Goal: Information Seeking & Learning: Learn about a topic

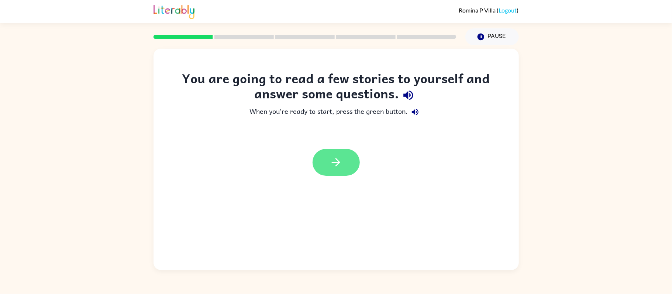
click at [334, 172] on button "button" at bounding box center [336, 162] width 47 height 27
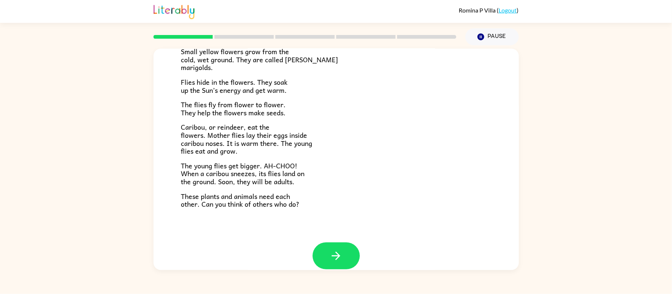
scroll to position [133, 0]
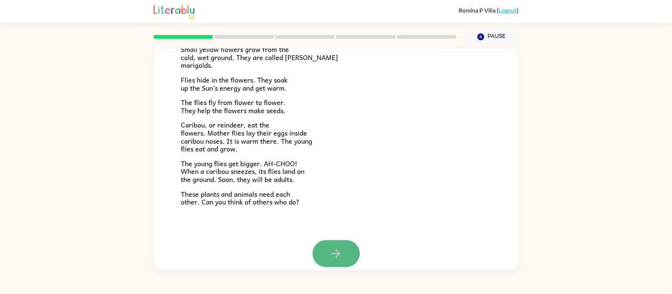
click at [325, 248] on button "button" at bounding box center [336, 254] width 47 height 27
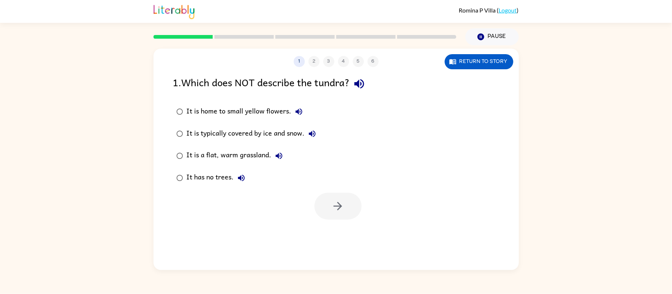
scroll to position [0, 0]
click at [363, 79] on icon "button" at bounding box center [359, 83] width 13 height 13
click at [294, 114] on icon "button" at bounding box center [298, 111] width 9 height 9
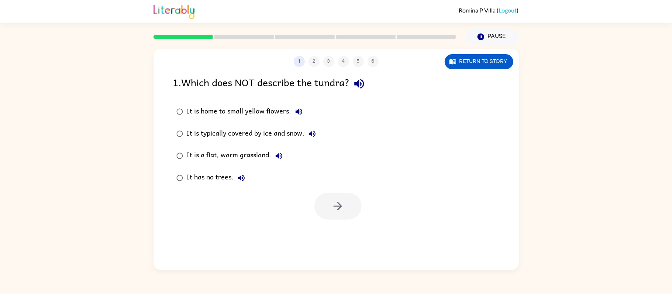
click at [294, 114] on icon "button" at bounding box center [298, 111] width 9 height 9
drag, startPoint x: 250, startPoint y: 161, endPoint x: 470, endPoint y: 129, distance: 221.9
click at [470, 129] on div "It is home to small yellow flowers. It is typically covered by ice and snow. It…" at bounding box center [346, 145] width 346 height 89
click at [502, 60] on button "Return to story" at bounding box center [479, 61] width 69 height 15
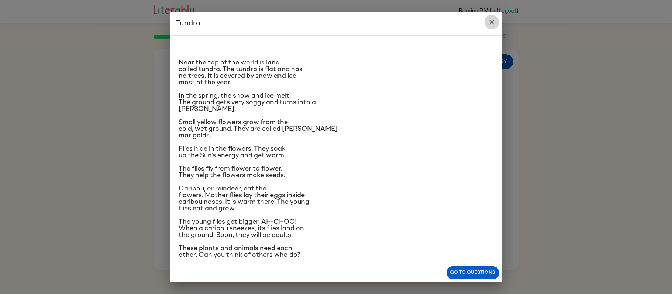
click at [493, 21] on icon "close" at bounding box center [491, 22] width 5 height 5
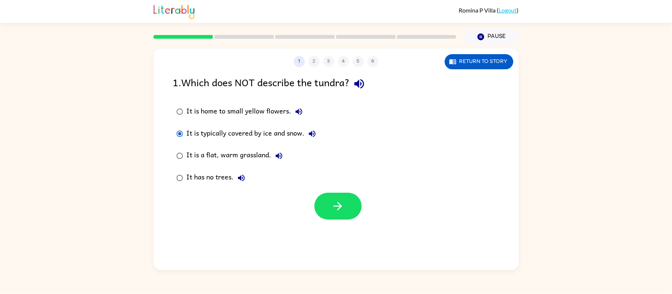
click at [312, 205] on div at bounding box center [335, 204] width 365 height 31
click at [335, 209] on icon "button" at bounding box center [337, 206] width 13 height 13
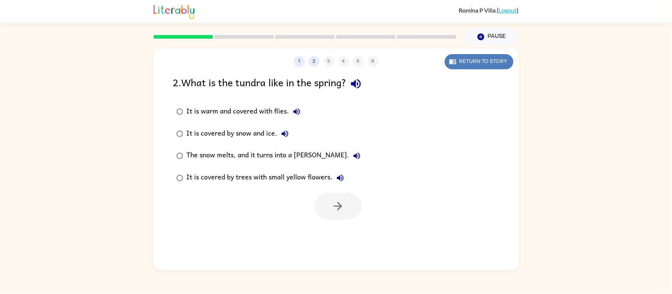
click at [465, 64] on button "Return to story" at bounding box center [479, 61] width 69 height 15
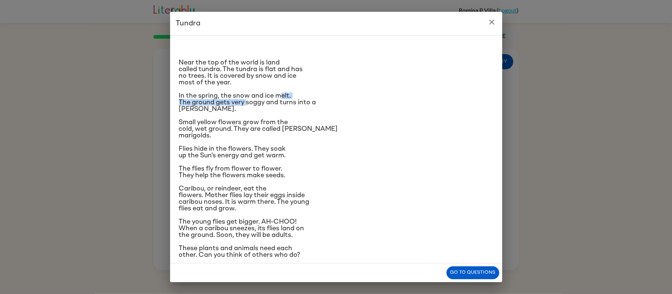
drag, startPoint x: 248, startPoint y: 99, endPoint x: 287, endPoint y: 93, distance: 39.6
click at [282, 95] on span "In the spring, the snow and ice melt. The ground gets very soggy and turns into…" at bounding box center [247, 103] width 137 height 20
click at [493, 25] on icon "close" at bounding box center [491, 22] width 9 height 9
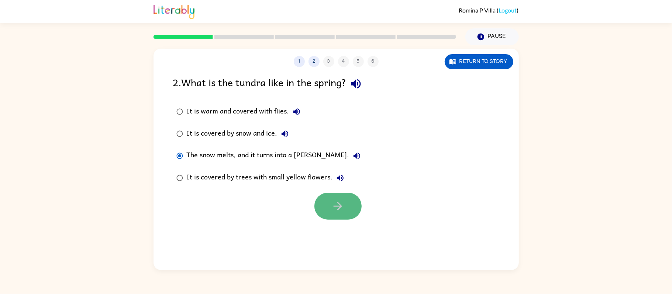
click at [328, 195] on button "button" at bounding box center [337, 206] width 47 height 27
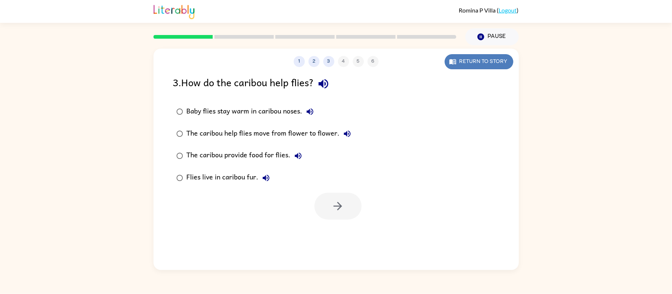
click at [458, 60] on button "Return to story" at bounding box center [479, 61] width 69 height 15
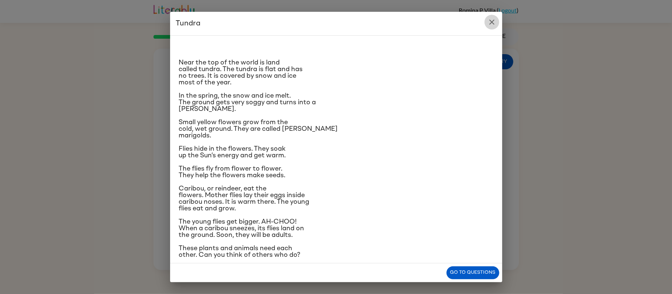
click at [491, 27] on button "close" at bounding box center [491, 22] width 15 height 15
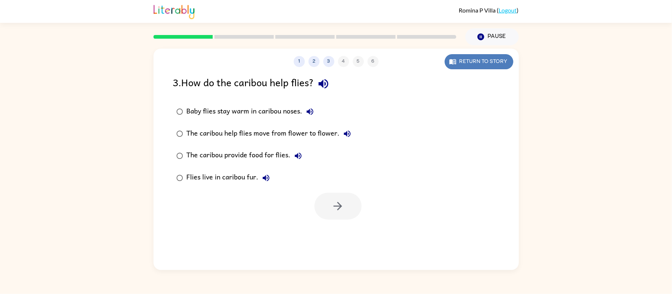
click at [448, 61] on button "Return to story" at bounding box center [479, 61] width 69 height 15
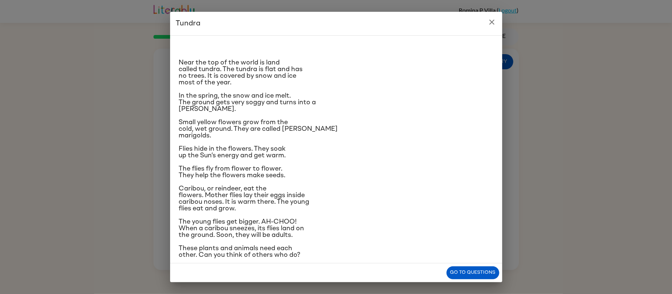
click at [207, 203] on span "Caribou, or reindeer, eat the flowers. Mother flies lay their eggs inside carib…" at bounding box center [244, 199] width 131 height 27
click at [492, 24] on icon "close" at bounding box center [491, 22] width 9 height 9
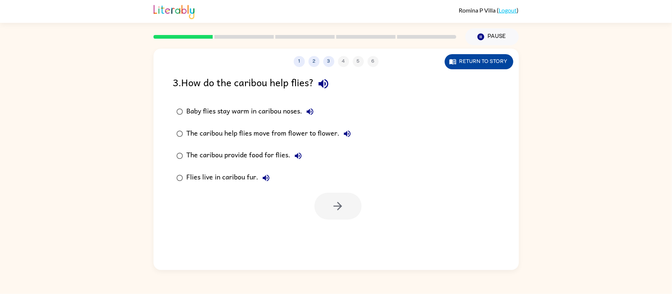
click at [494, 59] on button "Return to story" at bounding box center [479, 61] width 69 height 15
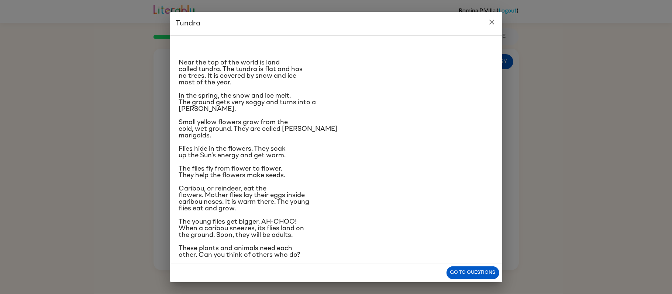
click at [498, 15] on h2 "Tundra" at bounding box center [336, 24] width 332 height 24
click at [487, 20] on icon "close" at bounding box center [491, 22] width 9 height 9
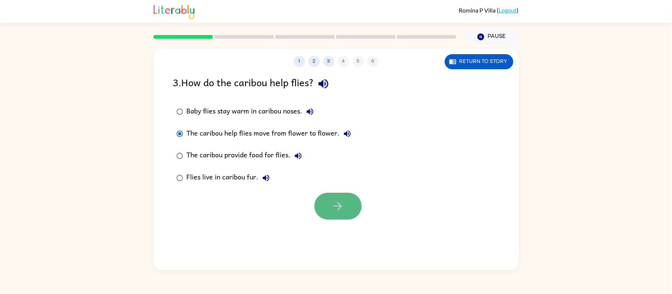
click at [325, 210] on button "button" at bounding box center [337, 206] width 47 height 27
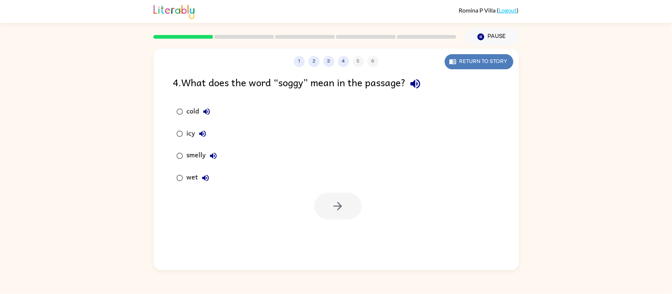
click at [484, 62] on button "Return to story" at bounding box center [479, 61] width 69 height 15
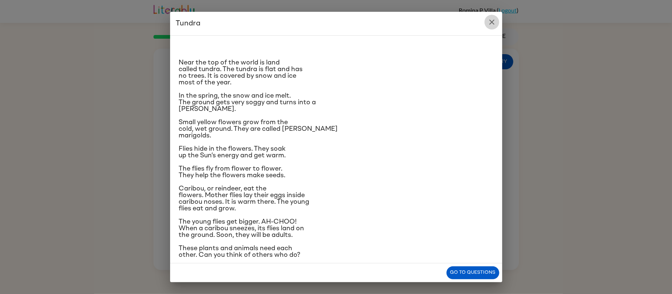
click at [492, 22] on icon "close" at bounding box center [491, 22] width 5 height 5
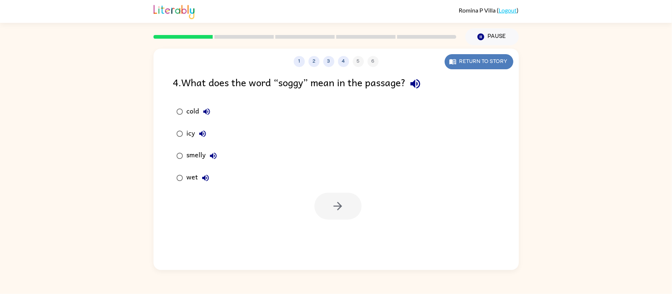
click at [459, 58] on button "Return to story" at bounding box center [479, 61] width 69 height 15
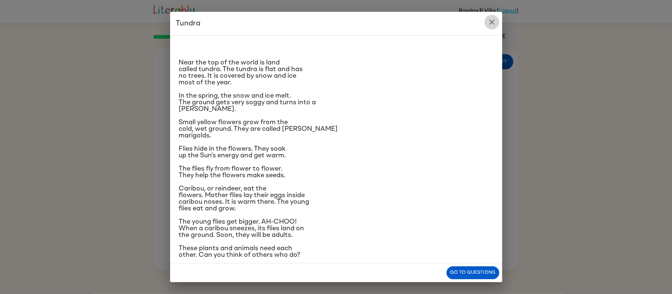
click at [498, 23] on button "close" at bounding box center [491, 22] width 15 height 15
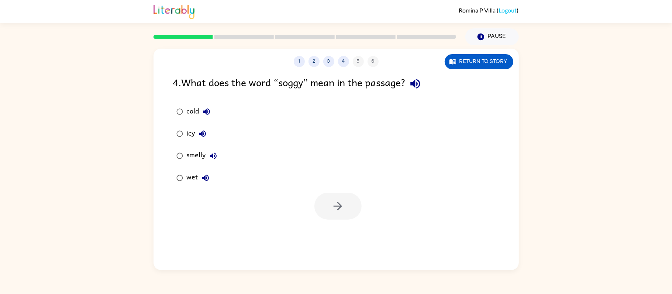
drag, startPoint x: 220, startPoint y: 147, endPoint x: 214, endPoint y: 138, distance: 10.6
click at [217, 144] on div "cold icy smelly wet" at bounding box center [201, 145] width 57 height 89
click at [227, 114] on div "cold icy smelly wet" at bounding box center [201, 145] width 57 height 89
click at [467, 51] on div "1 2 3 4 5 6 Return to story" at bounding box center [335, 58] width 365 height 18
click at [463, 65] on button "Return to story" at bounding box center [479, 61] width 69 height 15
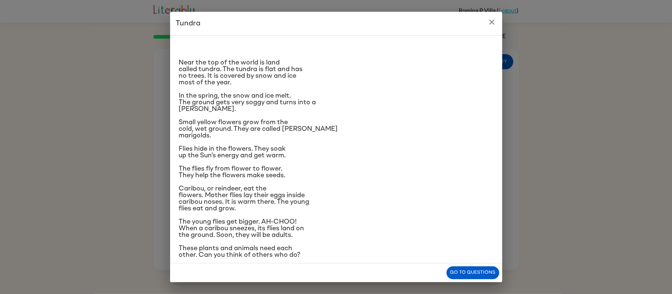
click at [504, 27] on div "Tundra Near the top of the world is land called tundra. The tundra is flat and …" at bounding box center [336, 147] width 672 height 294
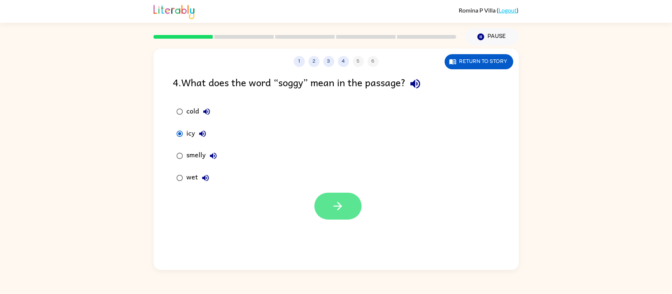
click at [331, 215] on button "button" at bounding box center [337, 206] width 47 height 27
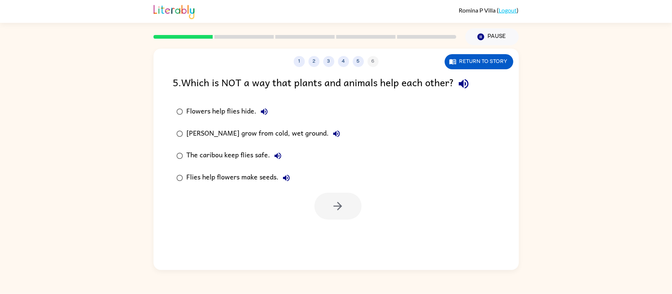
click at [460, 51] on div "1 2 3 4 5 6 Return to story" at bounding box center [335, 58] width 365 height 18
click at [452, 64] on icon "button" at bounding box center [452, 61] width 7 height 5
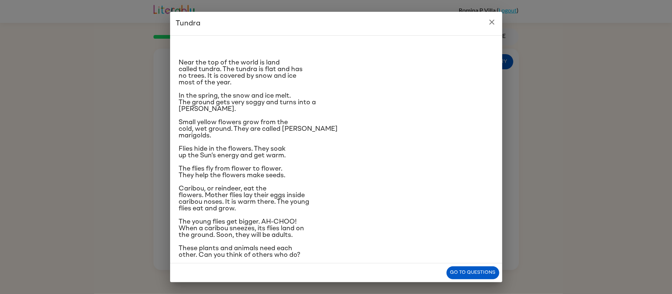
click at [496, 10] on div "Tundra Near the top of the world is land called tundra. The tundra is flat and …" at bounding box center [336, 147] width 672 height 294
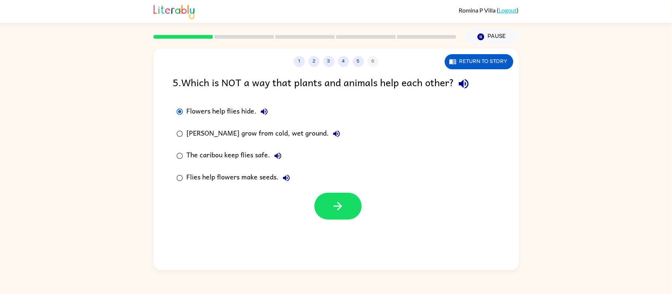
click at [197, 138] on div "[PERSON_NAME] grow from cold, wet ground." at bounding box center [265, 134] width 157 height 15
click at [330, 203] on button "button" at bounding box center [337, 206] width 47 height 27
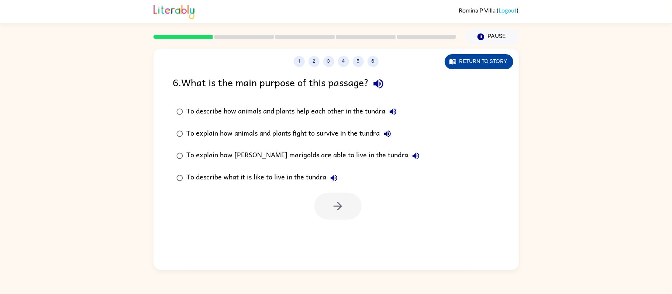
click at [486, 56] on button "Return to story" at bounding box center [479, 61] width 69 height 15
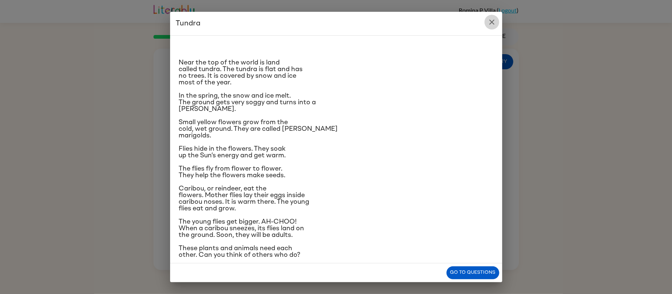
click at [489, 20] on icon "close" at bounding box center [491, 22] width 5 height 5
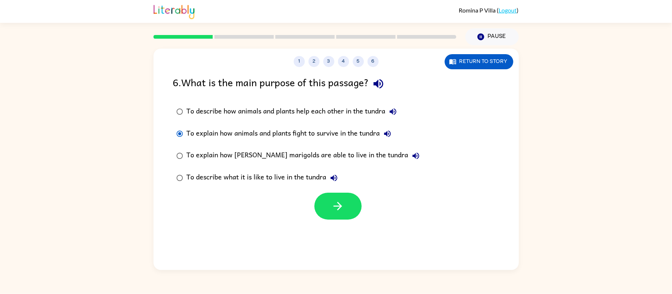
click at [163, 164] on div "6 . What is the main purpose of this passage? To describe how animals and plant…" at bounding box center [335, 147] width 365 height 145
click at [329, 207] on button "button" at bounding box center [337, 206] width 47 height 27
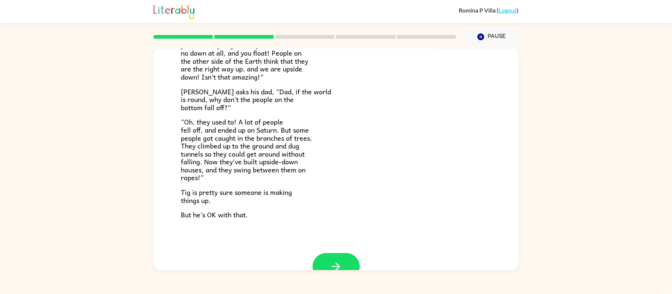
scroll to position [176, 0]
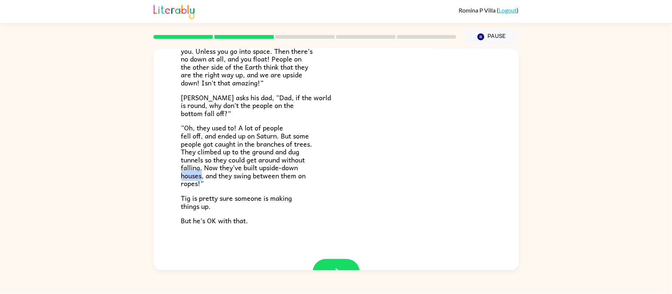
click at [143, 178] on div "Tig's World Tig’s mom is a scientist. She knows things. [PERSON_NAME]’s dad is …" at bounding box center [336, 157] width 672 height 225
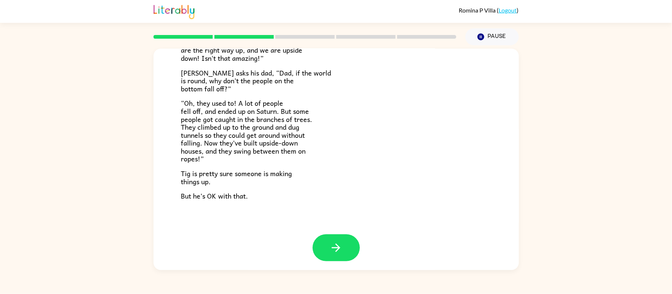
scroll to position [203, 0]
click at [342, 252] on icon "button" at bounding box center [335, 246] width 13 height 13
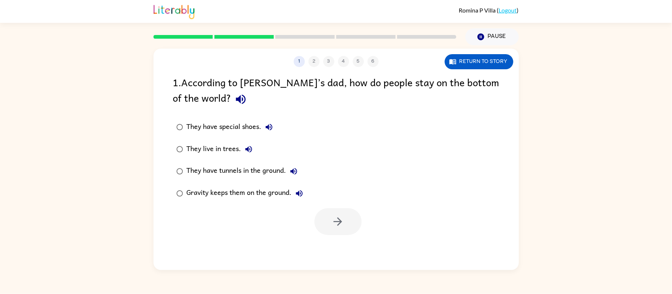
scroll to position [0, 0]
click at [467, 68] on button "Return to story" at bounding box center [479, 61] width 69 height 15
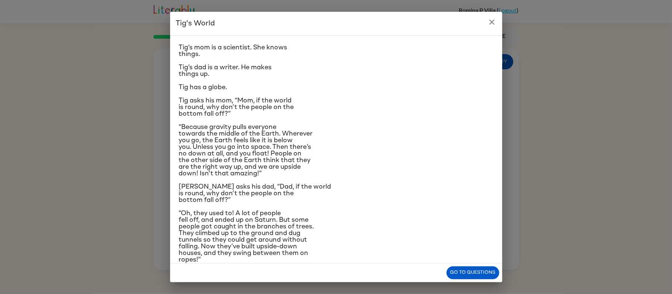
scroll to position [21, 0]
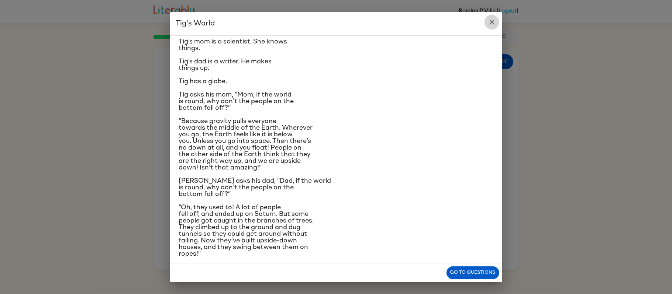
click at [493, 29] on button "close" at bounding box center [491, 22] width 15 height 15
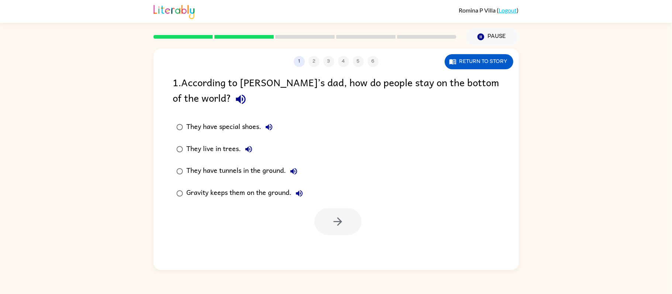
click at [472, 51] on div "1 2 3 4 5 6 Return to story" at bounding box center [335, 58] width 365 height 18
click at [455, 63] on icon "button" at bounding box center [452, 61] width 7 height 7
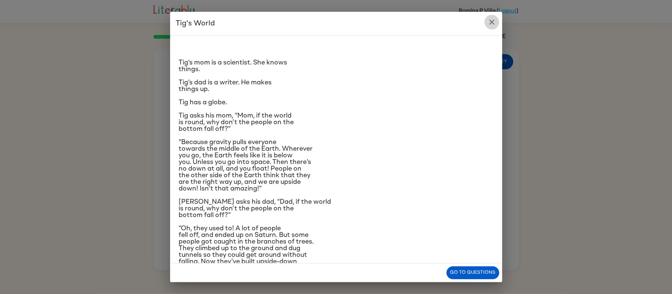
click at [488, 23] on icon "close" at bounding box center [491, 22] width 9 height 9
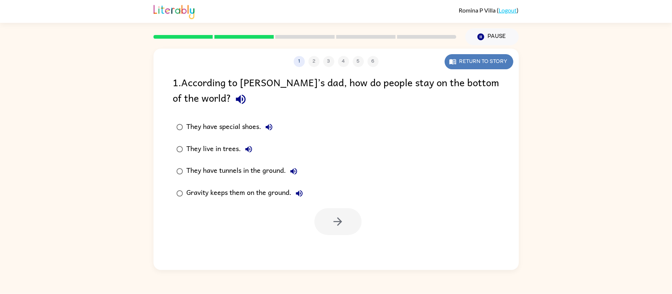
click at [498, 64] on button "Return to story" at bounding box center [479, 61] width 69 height 15
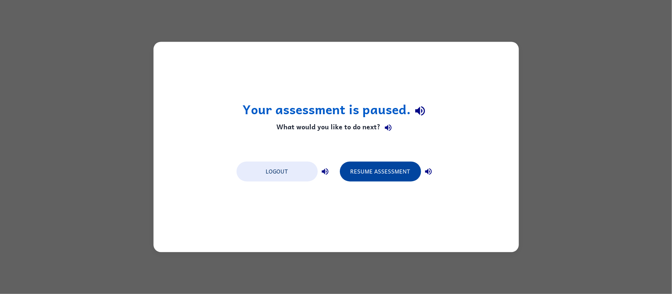
click at [373, 171] on button "Resume Assessment" at bounding box center [380, 172] width 81 height 20
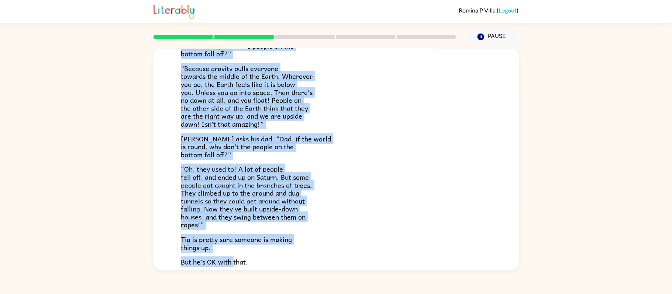
scroll to position [203, 0]
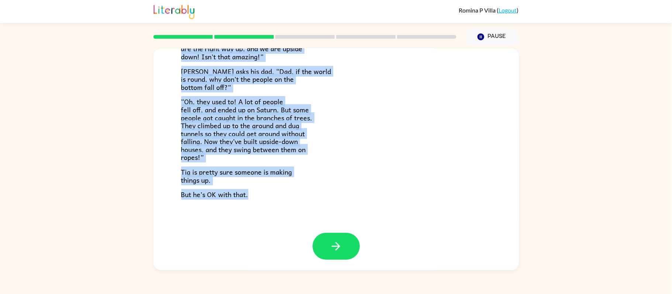
drag, startPoint x: 182, startPoint y: 58, endPoint x: 239, endPoint y: 262, distance: 212.6
click at [239, 265] on div "Tig's World Tig’s mom is a scientist. She knows things. [PERSON_NAME]’s dad is …" at bounding box center [335, 160] width 365 height 222
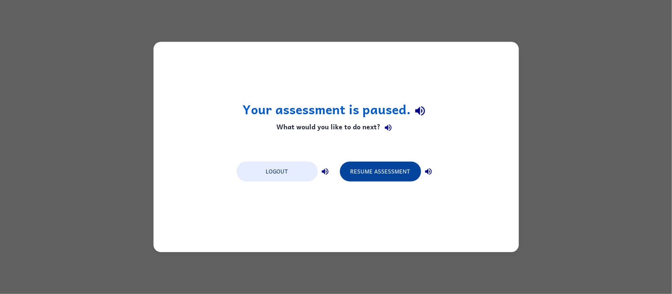
click at [382, 171] on button "Resume Assessment" at bounding box center [380, 172] width 81 height 20
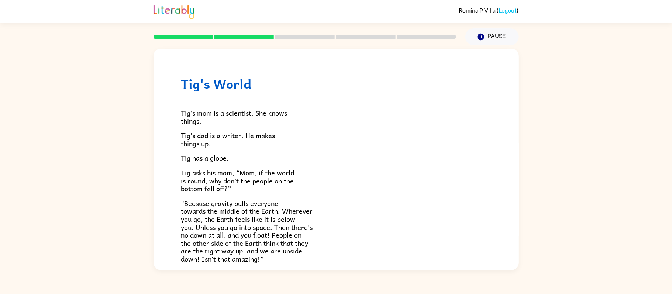
drag, startPoint x: 183, startPoint y: 112, endPoint x: 187, endPoint y: 89, distance: 22.8
click at [187, 89] on div "Tig's World Tig’s mom is a scientist. She knows things. [PERSON_NAME]’s dad is …" at bounding box center [335, 242] width 365 height 387
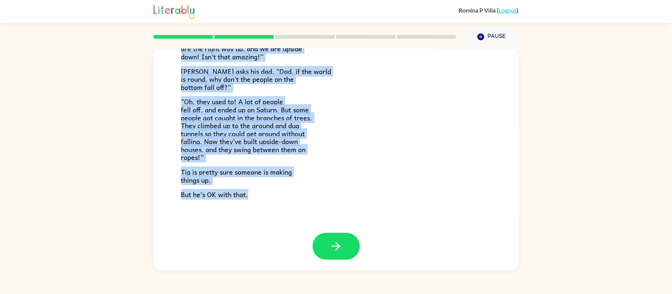
drag, startPoint x: 183, startPoint y: 117, endPoint x: 250, endPoint y: 266, distance: 163.5
click at [251, 269] on div "Tig's World Tig’s mom is a scientist. She knows things. [PERSON_NAME]’s dad is …" at bounding box center [335, 160] width 365 height 222
copy div "Lor’i dol si a consectet. Adi elits doeius. Tem’i utl et d magnaa. En admin ven…"
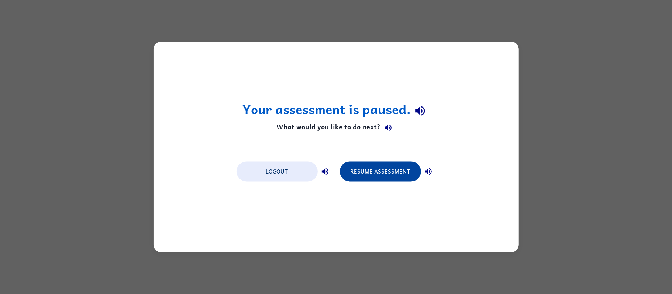
click at [373, 168] on button "Resume Assessment" at bounding box center [380, 172] width 81 height 20
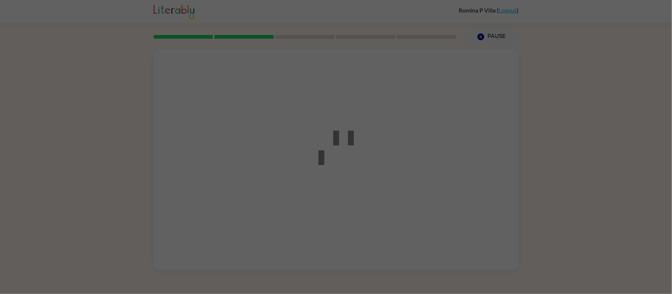
click at [335, 176] on div at bounding box center [336, 147] width 66 height 83
click at [345, 160] on icon at bounding box center [335, 143] width 35 height 44
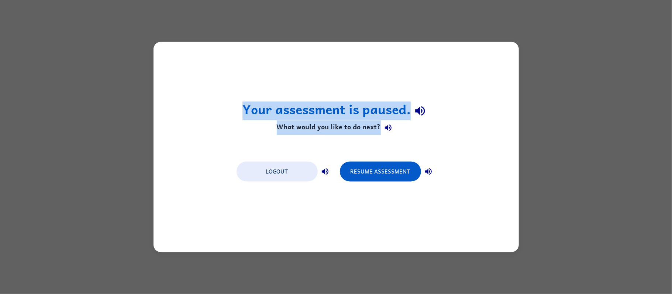
drag, startPoint x: 244, startPoint y: 109, endPoint x: 411, endPoint y: 142, distance: 171.2
click at [411, 142] on div "Your assessment is paused. What would you like to do next? Logout Resume Assess…" at bounding box center [335, 147] width 365 height 211
copy div "Your assessment is paused. What would you like to do next?"
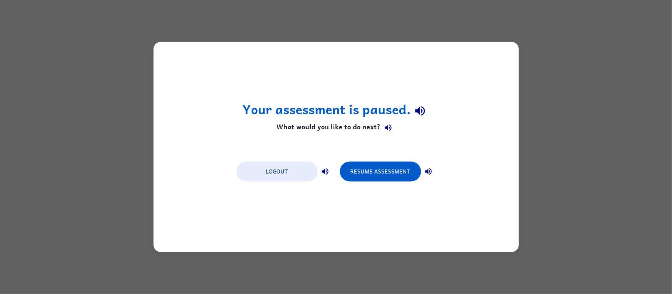
drag, startPoint x: 219, startPoint y: 169, endPoint x: 415, endPoint y: 201, distance: 198.9
click at [375, 189] on div "Your assessment is paused. What would you like to do next? Logout Resume Assess…" at bounding box center [335, 147] width 365 height 211
drag, startPoint x: 204, startPoint y: 179, endPoint x: 391, endPoint y: 191, distance: 186.7
click at [391, 191] on div "Your assessment is paused. What would you like to do next? Logout Resume Assess…" at bounding box center [335, 147] width 365 height 211
click at [287, 166] on button "Logout" at bounding box center [277, 172] width 81 height 20
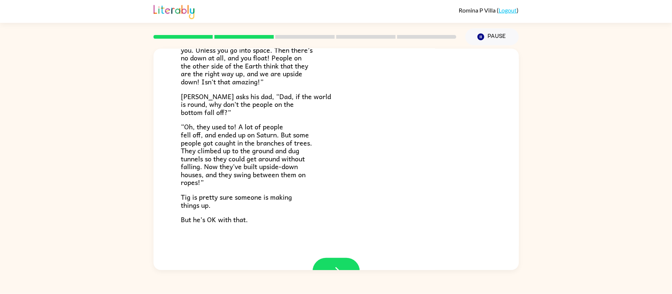
scroll to position [203, 0]
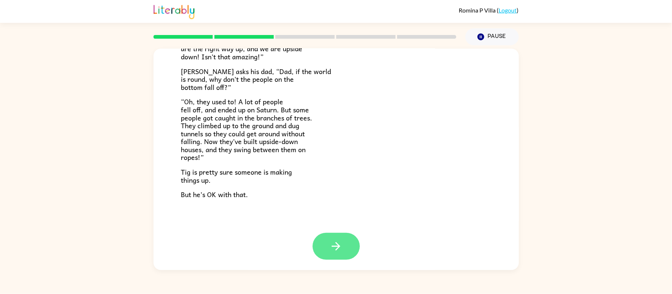
click at [340, 239] on button "button" at bounding box center [336, 246] width 47 height 27
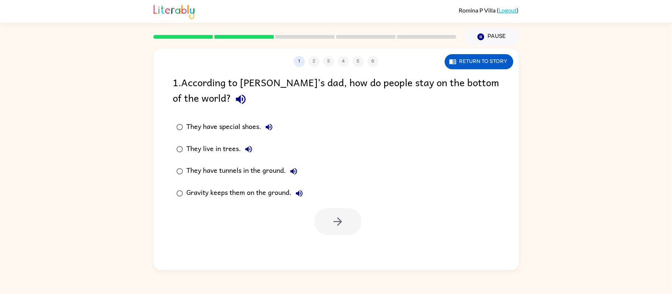
scroll to position [0, 0]
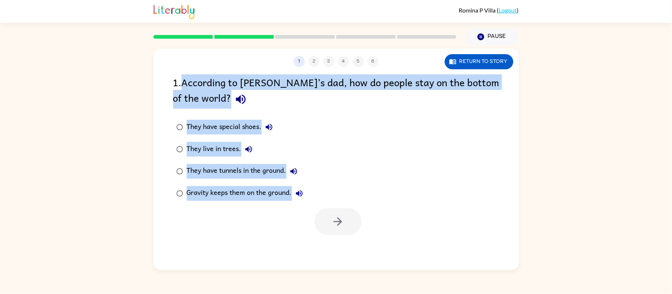
drag, startPoint x: 186, startPoint y: 83, endPoint x: 300, endPoint y: 195, distance: 159.7
click at [300, 195] on div "1 . According to Tig’s dad, how do people stay on the bottom of the world? They…" at bounding box center [335, 155] width 365 height 161
copy div "According to Tig’s dad, how do people stay on the bottom of the world? They hav…"
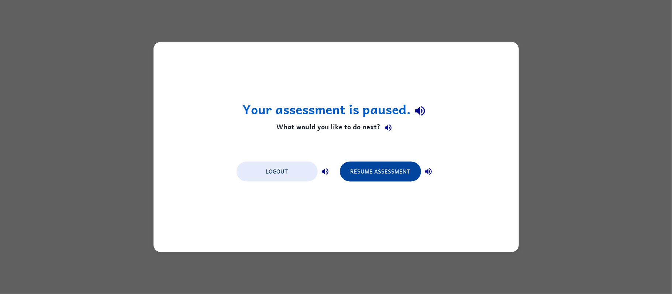
click at [374, 180] on button "Resume Assessment" at bounding box center [380, 172] width 81 height 20
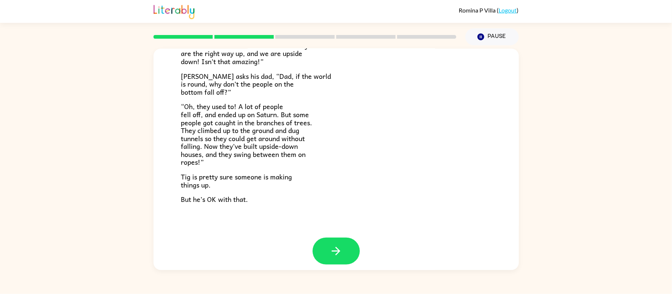
scroll to position [203, 0]
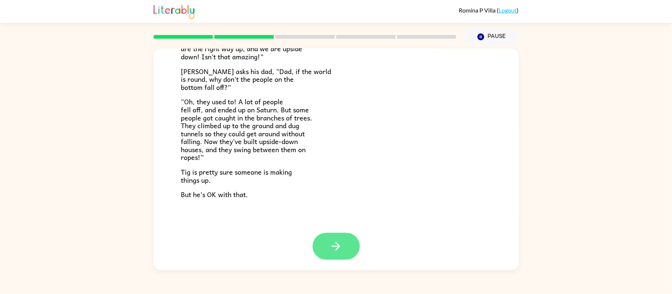
click at [314, 247] on button "button" at bounding box center [336, 246] width 47 height 27
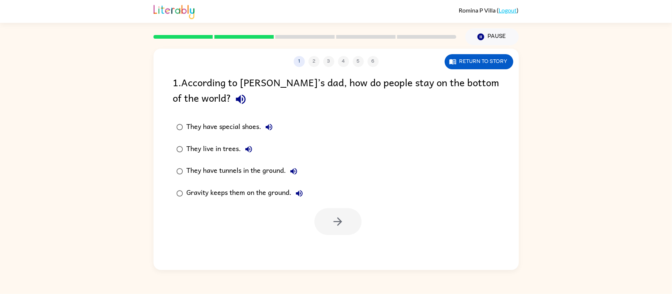
scroll to position [0, 0]
click at [324, 229] on button "button" at bounding box center [337, 221] width 47 height 27
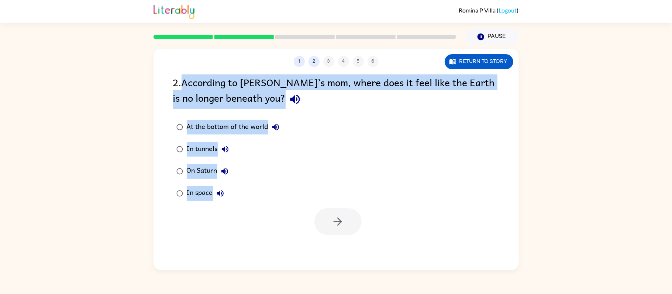
drag, startPoint x: 182, startPoint y: 83, endPoint x: 370, endPoint y: 166, distance: 205.4
click at [350, 201] on div "2 . According to Tig’s mom, where does it feel like the Earth is no longer bene…" at bounding box center [335, 155] width 365 height 161
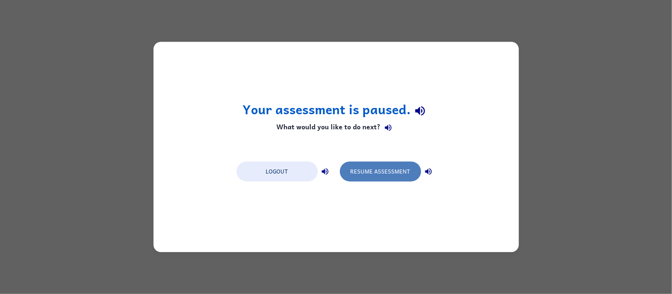
click at [370, 172] on button "Resume Assessment" at bounding box center [380, 172] width 81 height 20
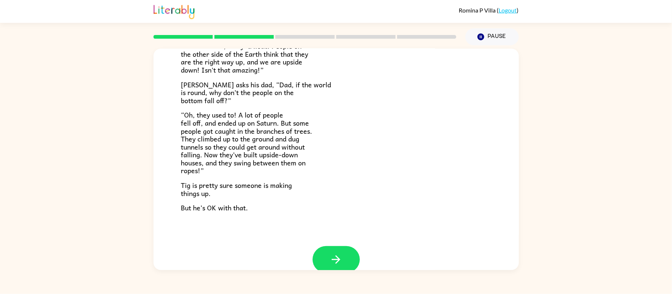
scroll to position [203, 0]
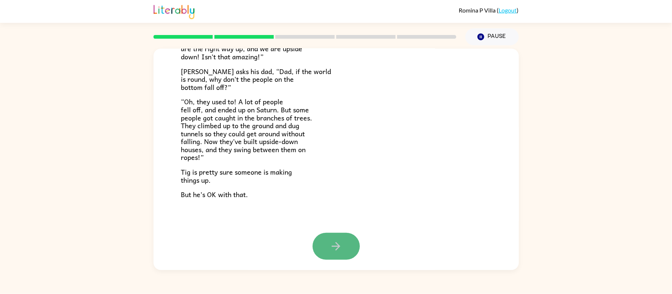
click at [332, 237] on button "button" at bounding box center [336, 246] width 47 height 27
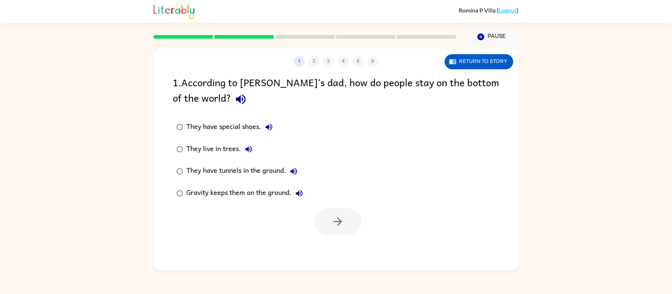
scroll to position [0, 0]
click at [331, 221] on icon "button" at bounding box center [337, 221] width 13 height 13
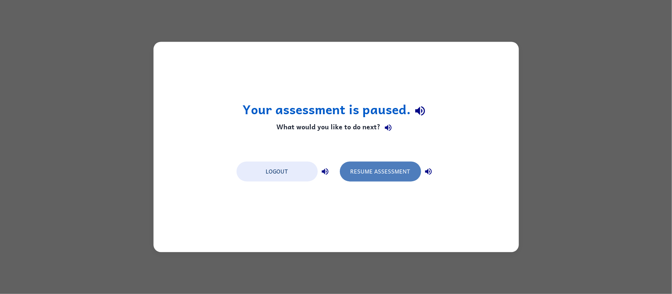
click at [382, 175] on button "Resume Assessment" at bounding box center [380, 172] width 81 height 20
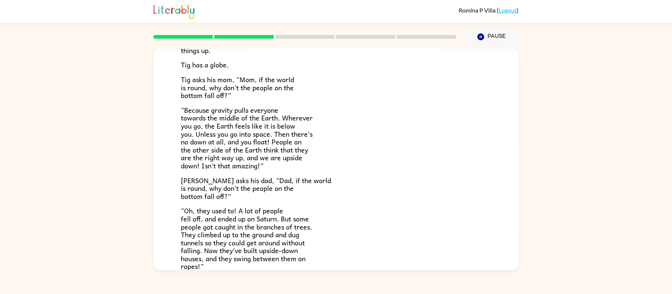
scroll to position [203, 0]
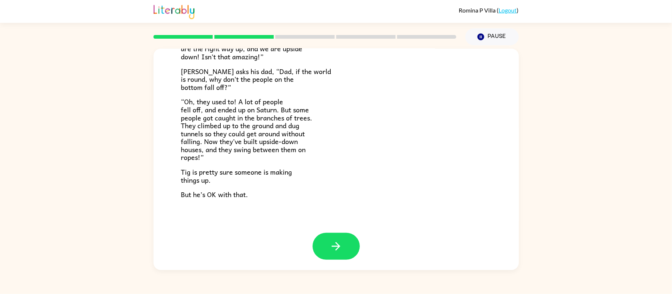
click at [337, 249] on icon "button" at bounding box center [335, 246] width 13 height 13
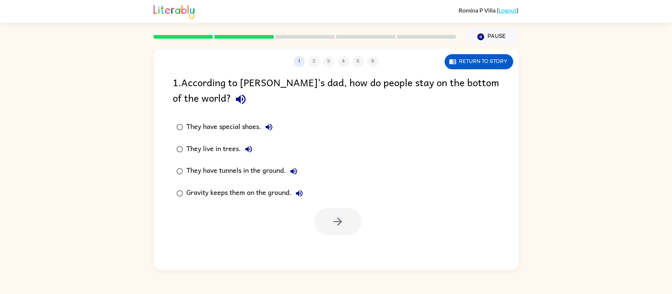
scroll to position [0, 0]
click at [331, 217] on button "button" at bounding box center [337, 221] width 47 height 27
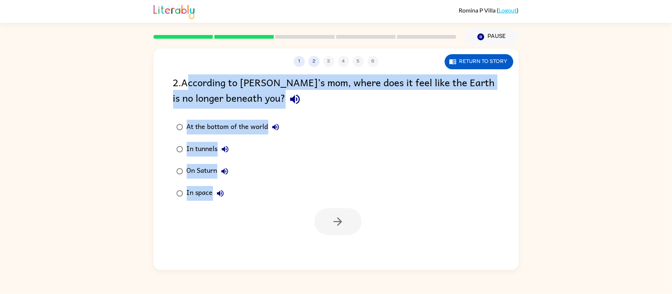
drag, startPoint x: 187, startPoint y: 87, endPoint x: 280, endPoint y: 208, distance: 152.1
click at [280, 208] on div "2 . According to Tig’s mom, where does it feel like the Earth is no longer bene…" at bounding box center [335, 155] width 365 height 161
copy div "ccording to Tig’s mom, where does it feel like the Earth is no longer beneath y…"
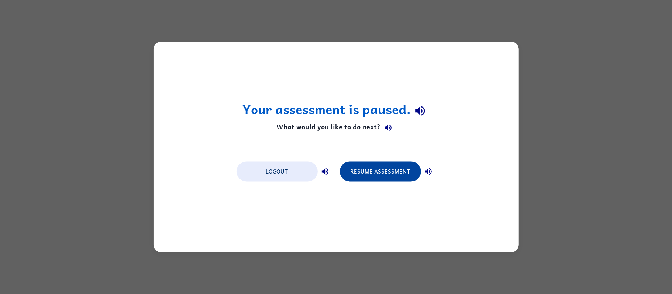
click at [371, 174] on button "Resume Assessment" at bounding box center [380, 172] width 81 height 20
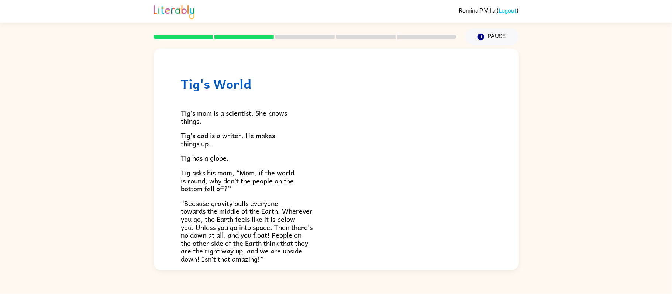
scroll to position [203, 0]
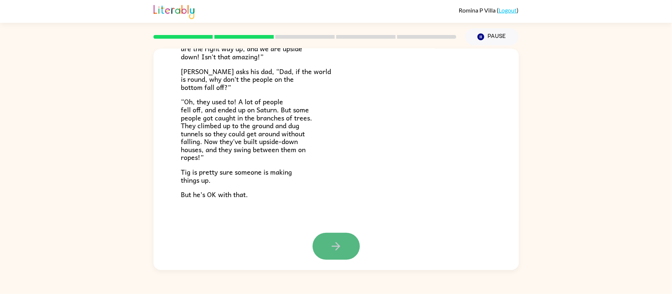
click at [324, 245] on button "button" at bounding box center [336, 246] width 47 height 27
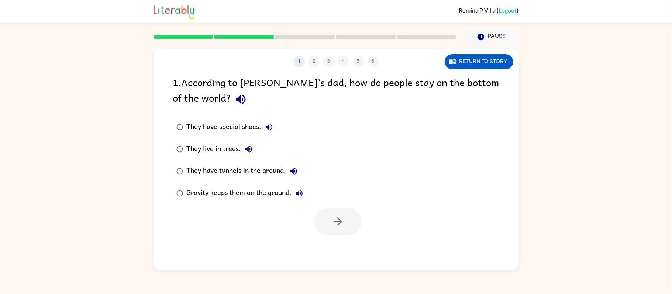
scroll to position [0, 0]
click at [326, 224] on button "button" at bounding box center [337, 221] width 47 height 27
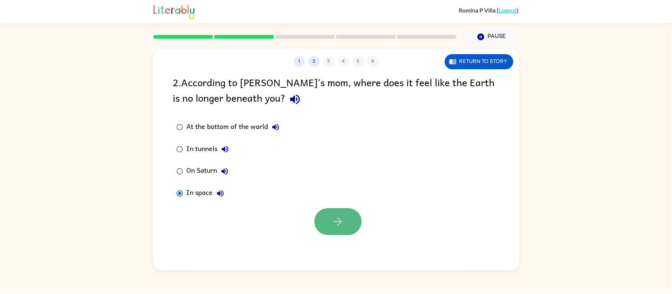
click at [324, 218] on button "button" at bounding box center [337, 221] width 47 height 27
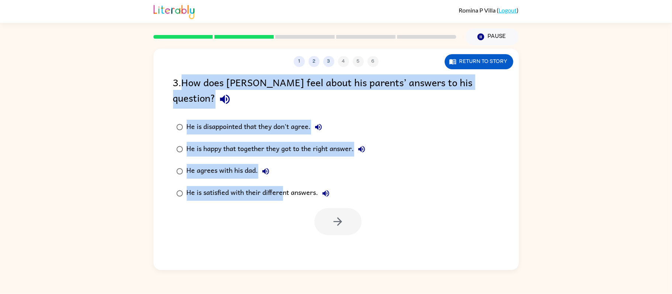
drag, startPoint x: 182, startPoint y: 83, endPoint x: 281, endPoint y: 185, distance: 142.5
click at [281, 185] on div "3 . How does Tig feel about his parents’ answers to his question? He is disappo…" at bounding box center [335, 155] width 365 height 161
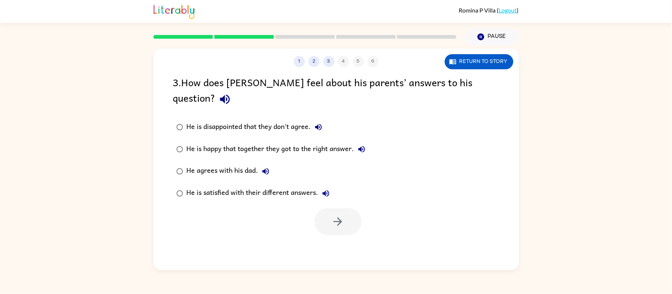
click at [200, 205] on div at bounding box center [335, 220] width 365 height 31
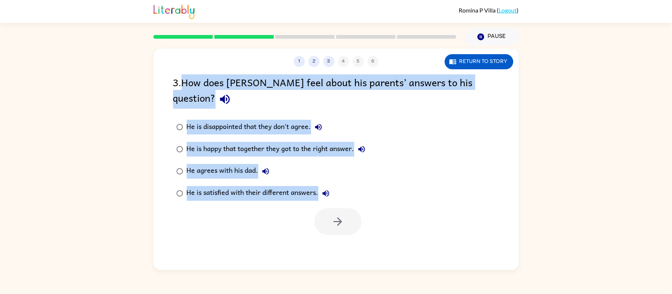
drag, startPoint x: 182, startPoint y: 83, endPoint x: 284, endPoint y: 200, distance: 155.6
click at [284, 200] on div "3 . How does Tig feel about his parents’ answers to his question? He is disappo…" at bounding box center [335, 155] width 365 height 161
copy div "How does Tig feel about his parents’ answers to his question? He is disappointe…"
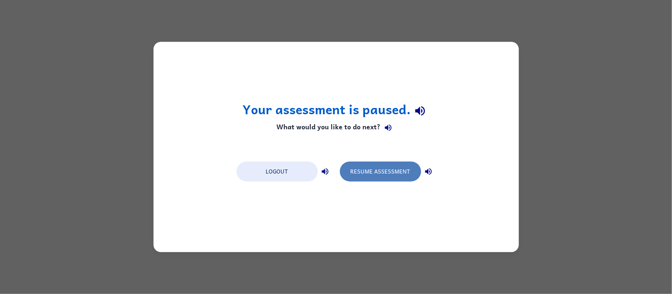
click at [383, 169] on button "Resume Assessment" at bounding box center [380, 172] width 81 height 20
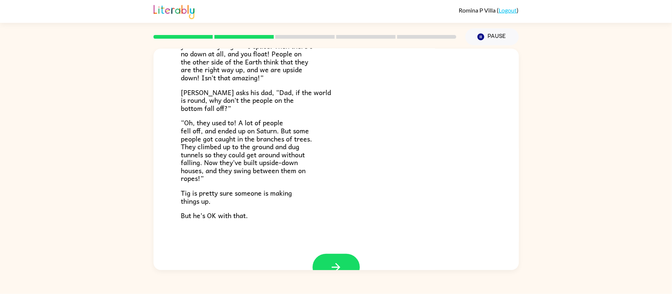
scroll to position [203, 0]
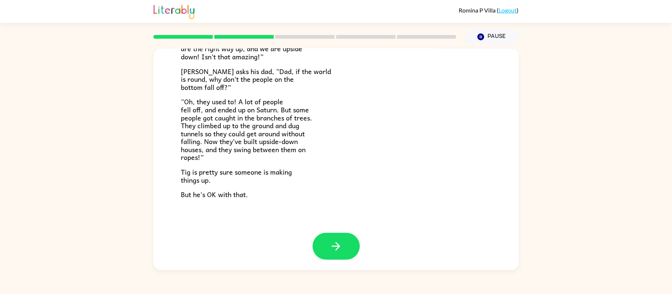
click at [331, 230] on div "Tig's World Tig’s mom is a scientist. She knows things. [PERSON_NAME]’s dad is …" at bounding box center [335, 39] width 365 height 387
click at [332, 237] on button "button" at bounding box center [336, 246] width 47 height 27
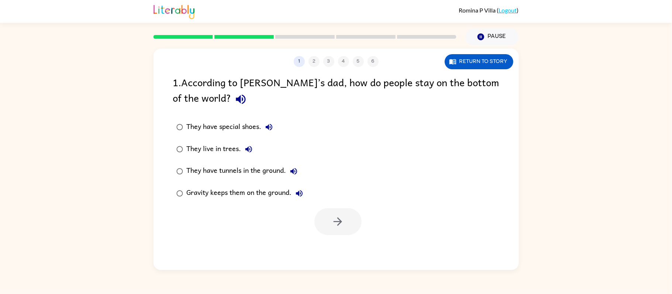
scroll to position [0, 0]
click at [344, 232] on button "button" at bounding box center [337, 221] width 47 height 27
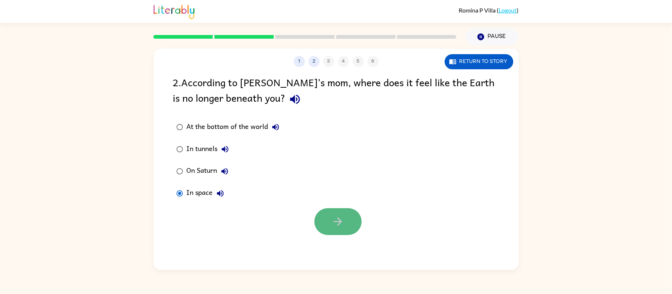
click at [339, 220] on icon "button" at bounding box center [337, 221] width 13 height 13
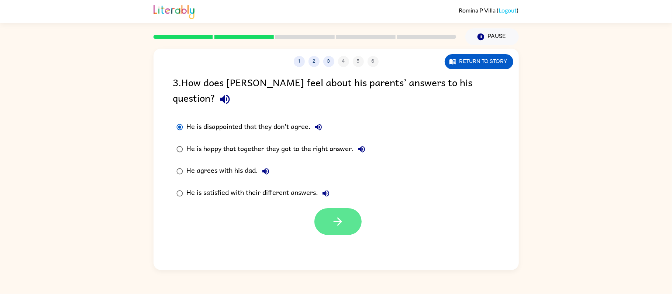
click at [345, 208] on button "button" at bounding box center [337, 221] width 47 height 27
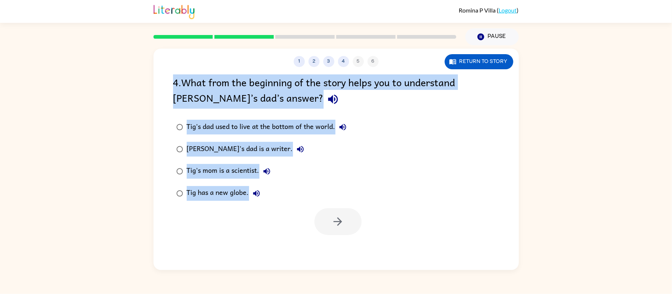
drag, startPoint x: 175, startPoint y: 88, endPoint x: 298, endPoint y: 128, distance: 129.6
click at [290, 182] on div "4 . What from the beginning of the story helps you to understand Tig’s dad’s an…" at bounding box center [335, 155] width 365 height 161
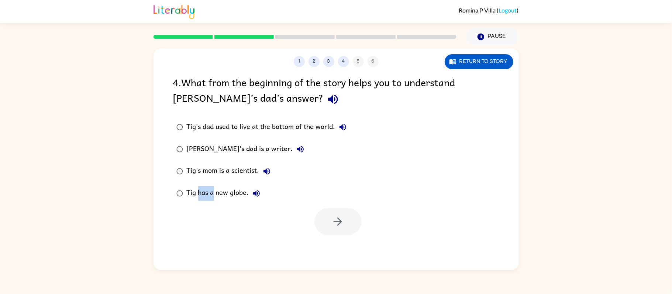
drag, startPoint x: 198, startPoint y: 190, endPoint x: 180, endPoint y: 159, distance: 36.2
click at [208, 189] on div "Tig has a new globe." at bounding box center [225, 193] width 77 height 15
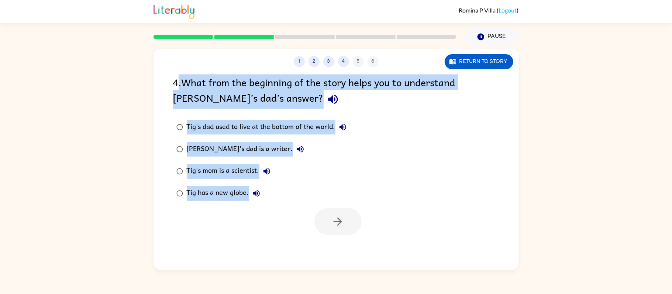
drag, startPoint x: 177, startPoint y: 89, endPoint x: 298, endPoint y: 197, distance: 162.1
click at [296, 207] on div "4 . What from the beginning of the story helps you to understand Tig’s dad’s an…" at bounding box center [335, 155] width 365 height 161
copy div ". What from the beginning of the story helps you to understand Tig’s dad’s answ…"
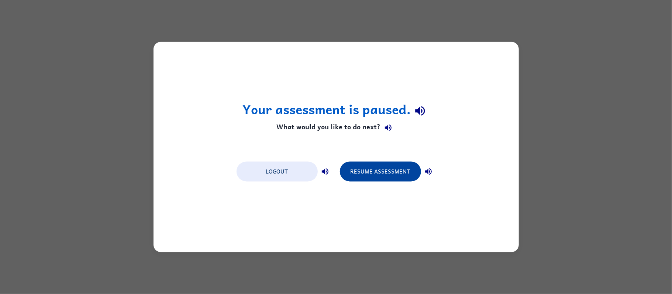
click at [367, 165] on button "Resume Assessment" at bounding box center [380, 172] width 81 height 20
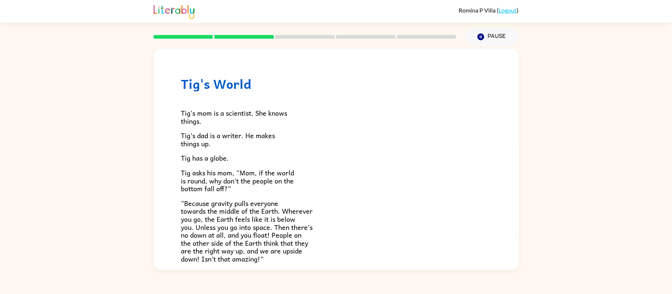
scroll to position [203, 0]
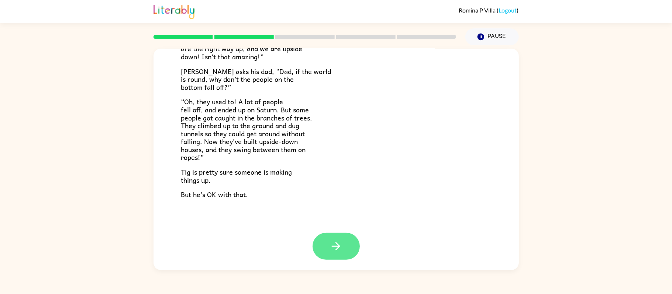
click at [336, 246] on icon "button" at bounding box center [335, 246] width 13 height 13
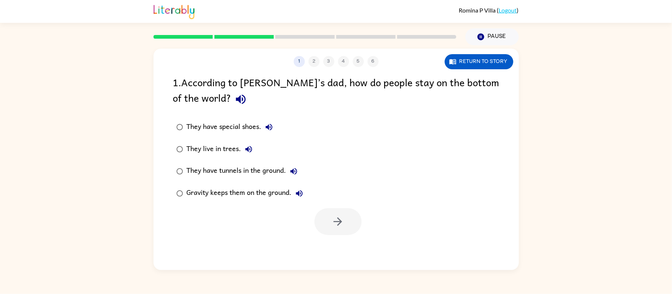
scroll to position [0, 0]
click at [327, 219] on button "button" at bounding box center [337, 221] width 47 height 27
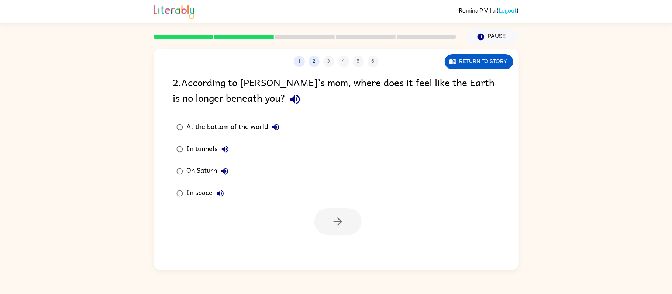
click at [177, 187] on label "In space" at bounding box center [228, 194] width 118 height 22
drag, startPoint x: 325, startPoint y: 224, endPoint x: 328, endPoint y: 221, distance: 4.4
click at [325, 224] on button "button" at bounding box center [337, 221] width 47 height 27
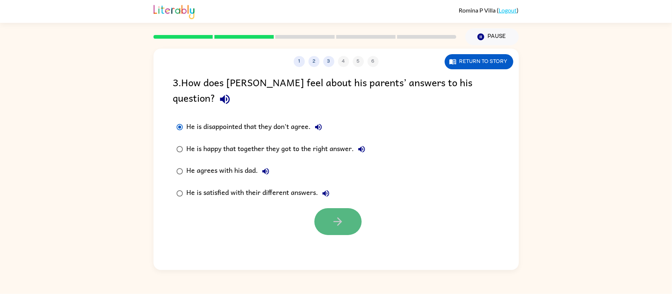
click at [343, 215] on button "button" at bounding box center [337, 221] width 47 height 27
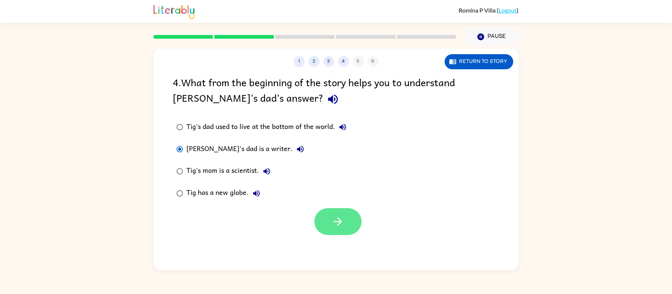
click at [321, 231] on button "button" at bounding box center [337, 221] width 47 height 27
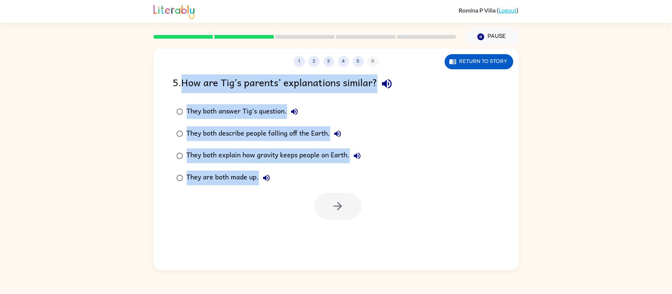
drag, startPoint x: 187, startPoint y: 84, endPoint x: 304, endPoint y: 179, distance: 150.9
click at [304, 179] on div "5 . How are Tig’s parents’ explanations similar? They both answer Tig’s questio…" at bounding box center [335, 147] width 365 height 145
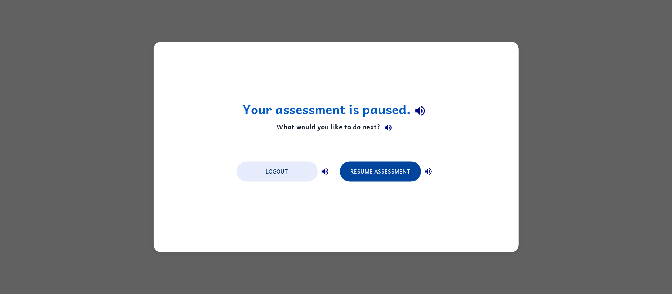
click at [362, 168] on button "Resume Assessment" at bounding box center [380, 172] width 81 height 20
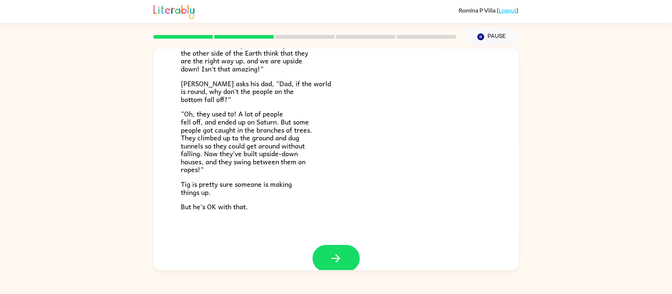
scroll to position [203, 0]
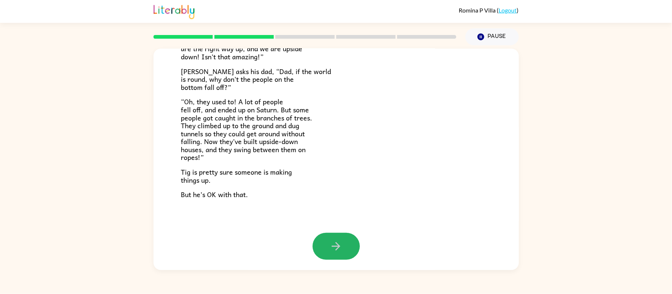
click at [324, 253] on button "button" at bounding box center [336, 246] width 47 height 27
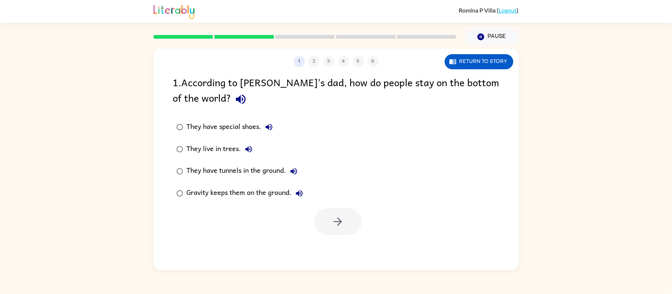
scroll to position [0, 0]
click at [321, 217] on button "button" at bounding box center [337, 221] width 47 height 27
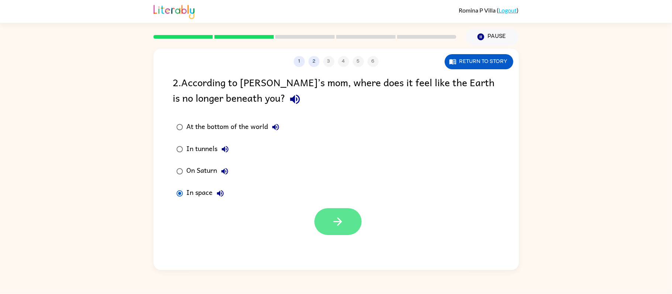
click at [355, 222] on button "button" at bounding box center [337, 221] width 47 height 27
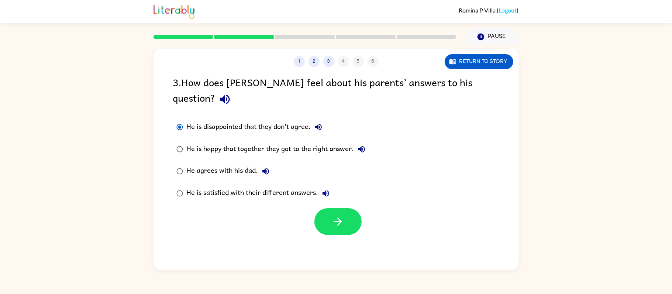
click at [358, 228] on div "1 2 3 4 5 6 Return to story 3 . How does Tig feel about his parents’ answers to…" at bounding box center [335, 160] width 365 height 222
click at [333, 208] on button "button" at bounding box center [337, 221] width 47 height 27
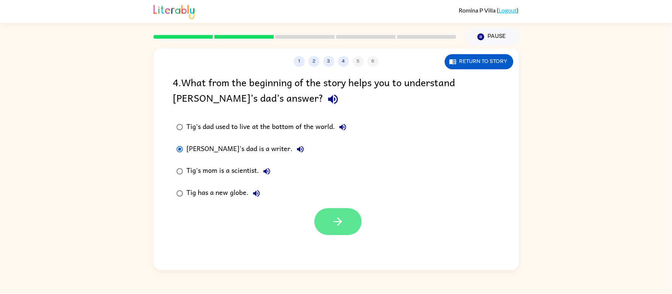
click at [335, 215] on button "button" at bounding box center [337, 221] width 47 height 27
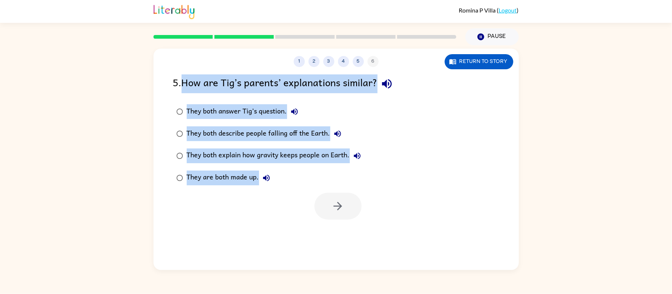
drag, startPoint x: 184, startPoint y: 85, endPoint x: 289, endPoint y: 186, distance: 145.9
click at [289, 186] on div "5 . How are Tig’s parents’ explanations similar? They both answer Tig’s questio…" at bounding box center [335, 147] width 365 height 145
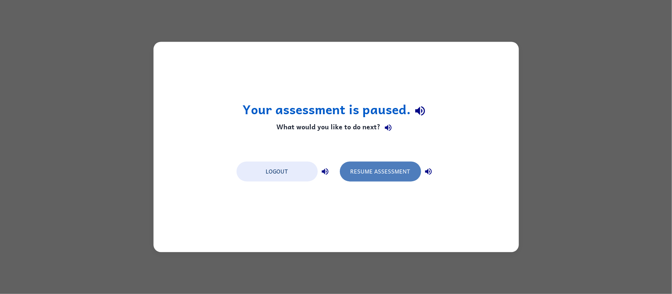
click at [376, 180] on button "Resume Assessment" at bounding box center [380, 172] width 81 height 20
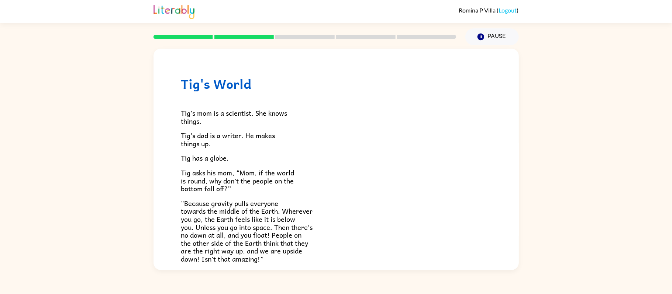
scroll to position [203, 0]
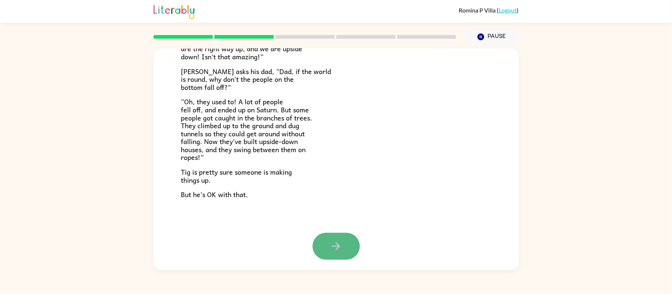
click at [341, 248] on icon "button" at bounding box center [335, 246] width 13 height 13
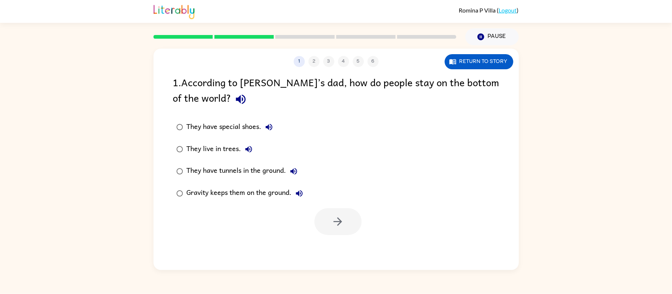
click at [188, 152] on div "They live in trees." at bounding box center [221, 149] width 69 height 15
click at [330, 225] on button "button" at bounding box center [337, 221] width 47 height 27
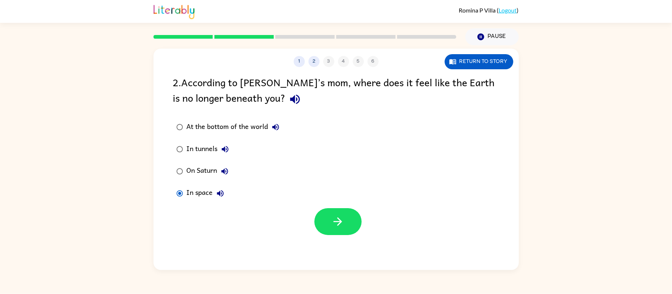
click at [302, 220] on div at bounding box center [335, 220] width 365 height 31
click at [336, 219] on icon "button" at bounding box center [337, 221] width 13 height 13
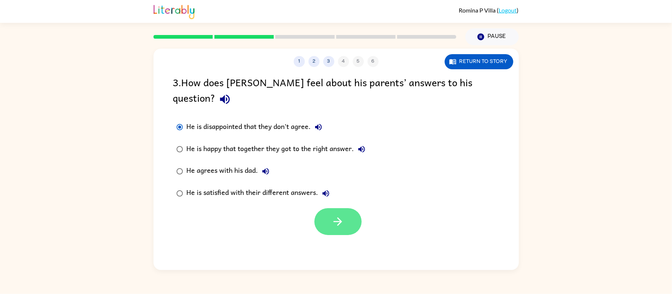
click at [328, 208] on button "button" at bounding box center [337, 221] width 47 height 27
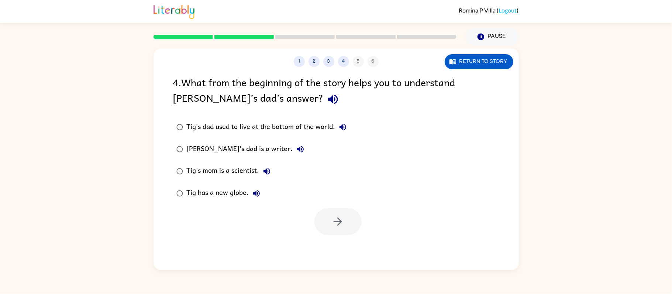
click at [191, 149] on div "Tig's dad is a writer." at bounding box center [247, 149] width 121 height 15
click at [339, 225] on icon "button" at bounding box center [337, 221] width 13 height 13
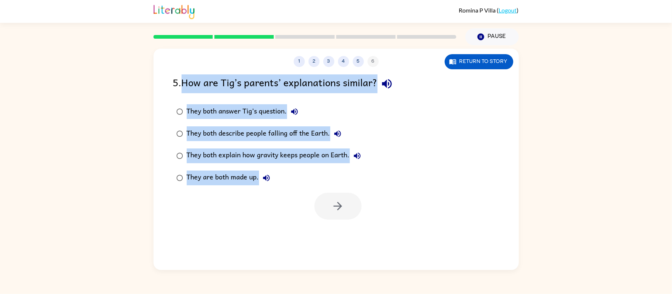
drag, startPoint x: 182, startPoint y: 93, endPoint x: 283, endPoint y: 183, distance: 136.1
click at [281, 184] on div "5 . How are Tig’s parents’ explanations similar? They both answer Tig’s questio…" at bounding box center [335, 147] width 365 height 145
copy div "How are Tig’s parents’ explanations similar? They both answer Tig’s question. T…"
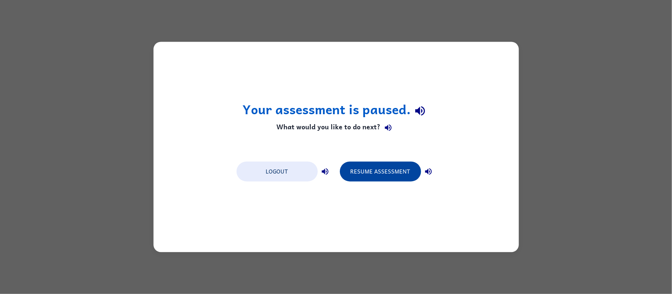
click at [397, 164] on button "Resume Assessment" at bounding box center [380, 172] width 81 height 20
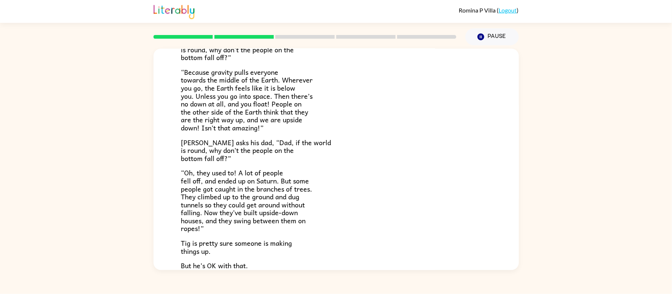
scroll to position [203, 0]
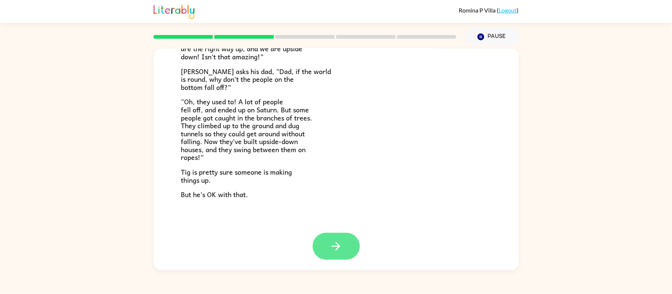
click at [347, 255] on button "button" at bounding box center [336, 246] width 47 height 27
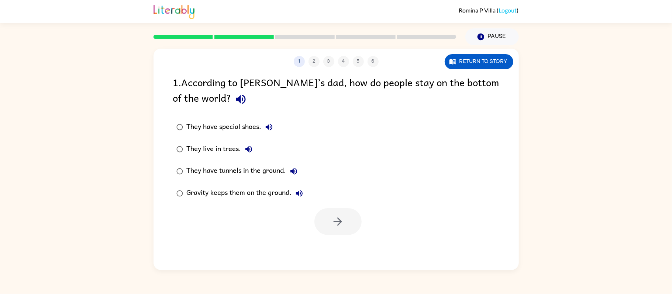
scroll to position [0, 0]
click at [329, 224] on button "button" at bounding box center [337, 221] width 47 height 27
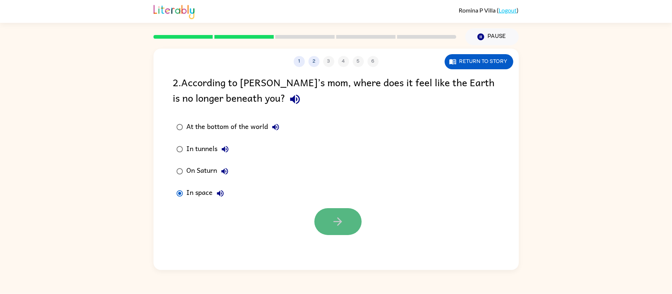
click at [348, 210] on button "button" at bounding box center [337, 221] width 47 height 27
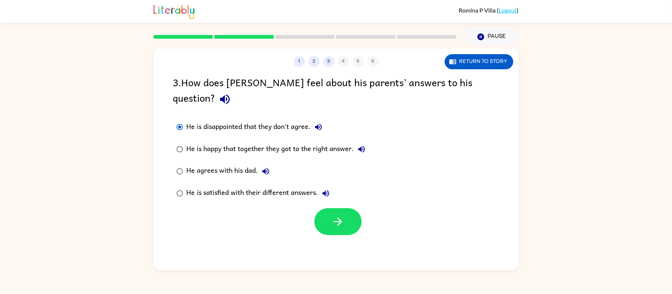
click at [306, 205] on div at bounding box center [335, 220] width 365 height 31
click at [332, 215] on icon "button" at bounding box center [337, 221] width 13 height 13
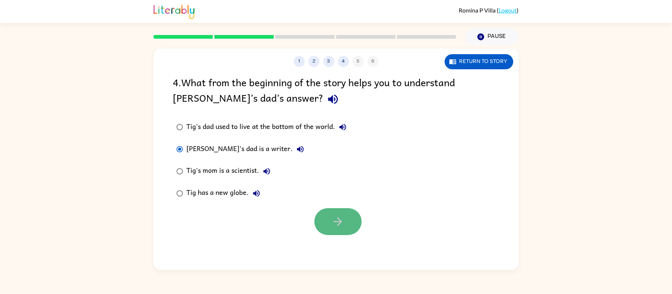
click at [314, 222] on button "button" at bounding box center [337, 221] width 47 height 27
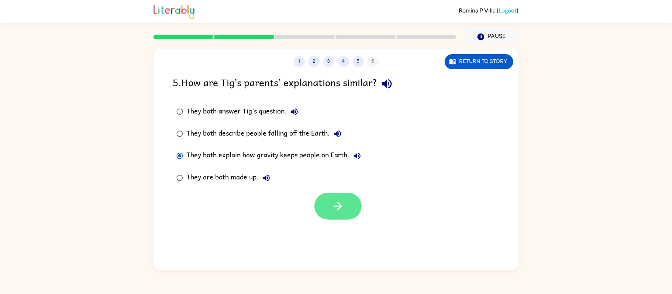
click at [352, 195] on button "button" at bounding box center [337, 206] width 47 height 27
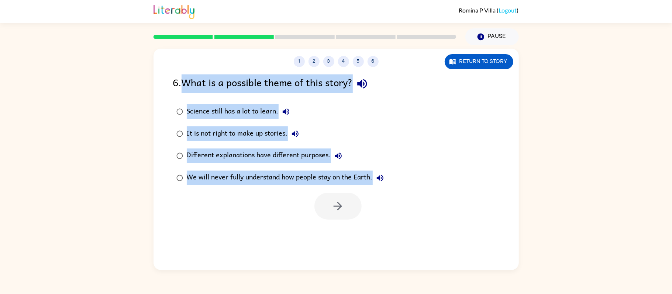
drag, startPoint x: 189, startPoint y: 80, endPoint x: 394, endPoint y: 176, distance: 226.6
click at [391, 180] on div "6 . What is a possible theme of this story? Science still has a lot to learn. I…" at bounding box center [335, 147] width 365 height 145
copy div "What is a possible theme of this story? Science still has a lot to learn. It is…"
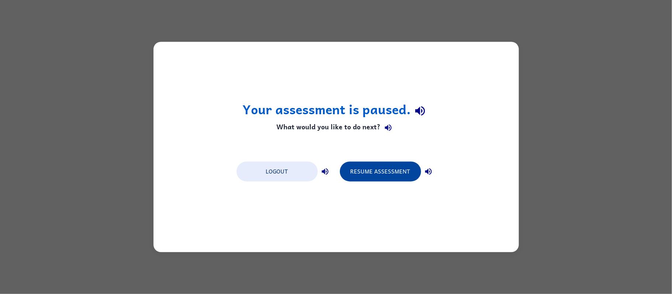
click at [370, 163] on button "Resume Assessment" at bounding box center [380, 172] width 81 height 20
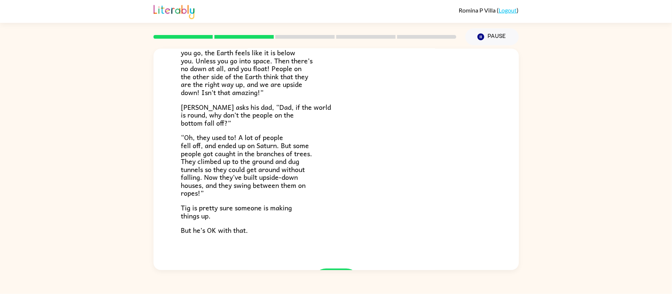
scroll to position [203, 0]
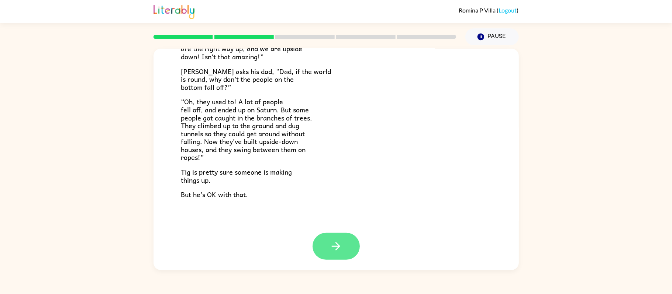
click at [341, 241] on icon "button" at bounding box center [335, 246] width 13 height 13
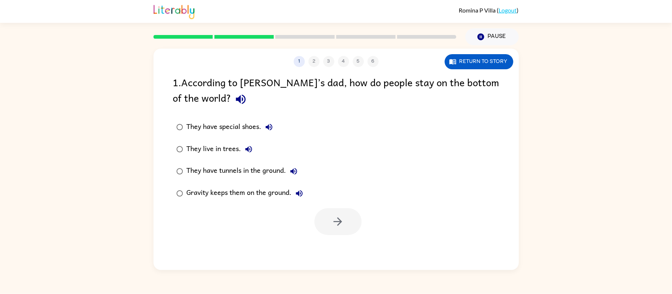
scroll to position [0, 0]
click at [320, 229] on button "button" at bounding box center [337, 221] width 47 height 27
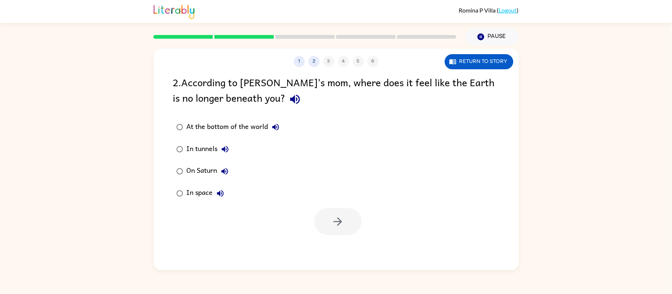
drag, startPoint x: 187, startPoint y: 192, endPoint x: 191, endPoint y: 191, distance: 4.9
click at [187, 191] on div "In space" at bounding box center [207, 193] width 41 height 15
drag, startPoint x: 343, startPoint y: 235, endPoint x: 337, endPoint y: 232, distance: 6.3
click at [342, 235] on button "button" at bounding box center [337, 221] width 47 height 27
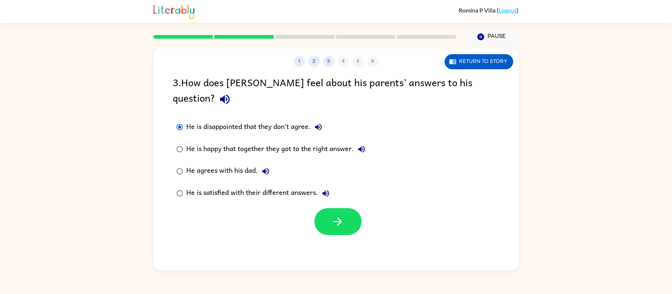
drag, startPoint x: 327, startPoint y: 220, endPoint x: 314, endPoint y: 212, distance: 15.1
click at [327, 220] on div "1 2 3 4 5 6 Return to story 3 . How does Tig feel about his parents’ answers to…" at bounding box center [335, 160] width 365 height 222
click at [333, 217] on button "button" at bounding box center [337, 221] width 47 height 27
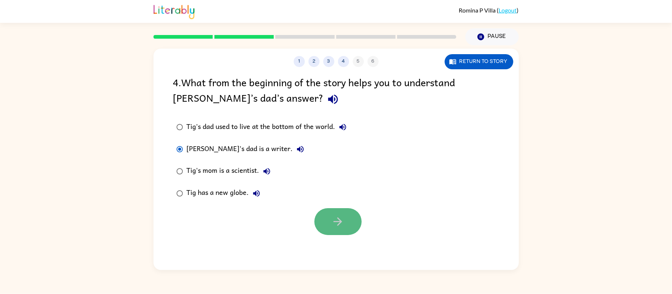
click at [347, 228] on button "button" at bounding box center [337, 221] width 47 height 27
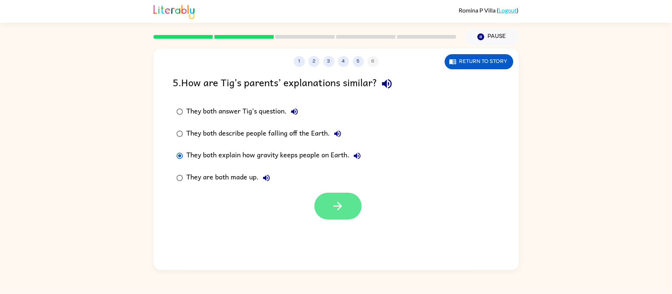
click at [348, 208] on button "button" at bounding box center [337, 206] width 47 height 27
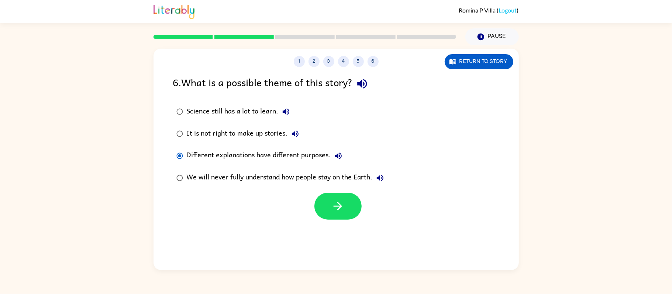
click at [376, 214] on div at bounding box center [335, 204] width 365 height 31
click at [362, 206] on div at bounding box center [335, 204] width 365 height 31
click at [351, 207] on button "button" at bounding box center [337, 206] width 47 height 27
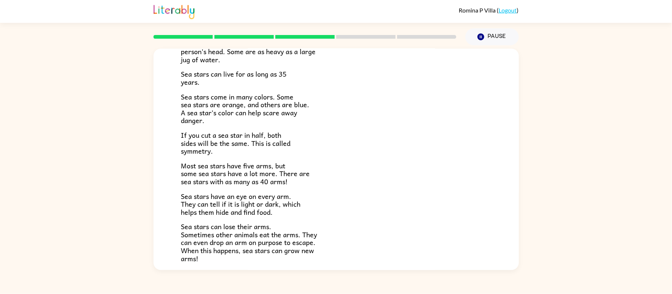
scroll to position [201, 0]
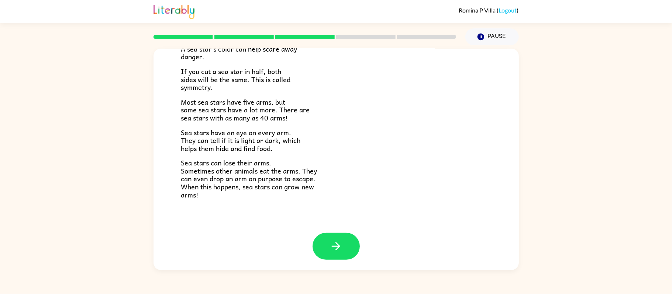
click at [182, 49] on span "Sea stars come in many colors. Some sea stars are orange, and others are blue. …" at bounding box center [245, 45] width 128 height 35
click at [239, 44] on div at bounding box center [305, 37] width 312 height 26
click at [309, 46] on div at bounding box center [305, 37] width 312 height 26
click at [365, 49] on p "Sea stars come in many colors. Some sea stars are orange, and others are blue. …" at bounding box center [336, 45] width 310 height 32
click at [438, 46] on div at bounding box center [305, 37] width 312 height 26
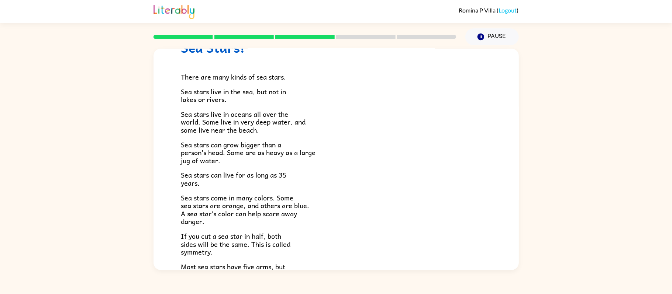
scroll to position [21, 0]
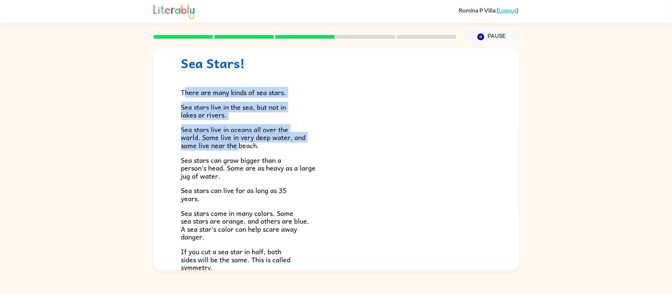
drag, startPoint x: 184, startPoint y: 89, endPoint x: 229, endPoint y: 82, distance: 46.0
click at [230, 89] on span "There are many kinds of sea stars." at bounding box center [233, 92] width 105 height 11
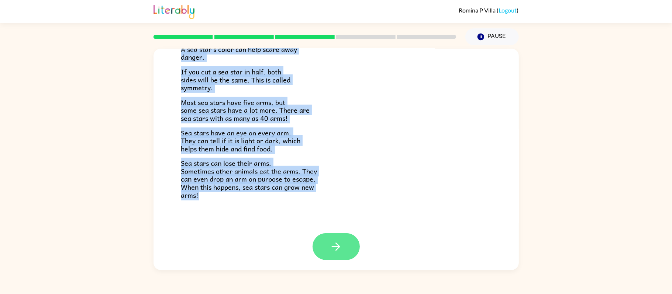
scroll to position [201, 0]
drag, startPoint x: 182, startPoint y: 91, endPoint x: 282, endPoint y: 207, distance: 153.6
click at [283, 208] on div "Sea Stars! There are many kinds of sea stars. Sea stars live in the sea, but no…" at bounding box center [335, 41] width 365 height 386
copy div "There are many kinds of sea stars. Sea stars live in the sea, but not in lakes …"
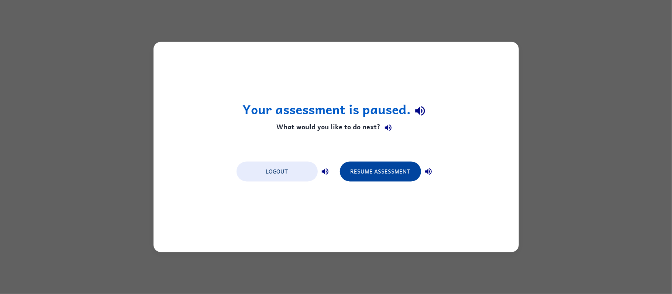
click at [389, 166] on button "Resume Assessment" at bounding box center [380, 172] width 81 height 20
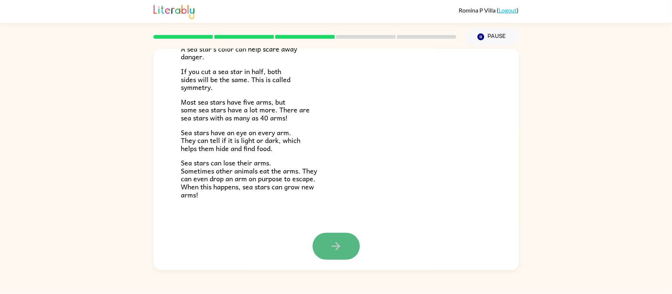
click at [325, 245] on button "button" at bounding box center [336, 246] width 47 height 27
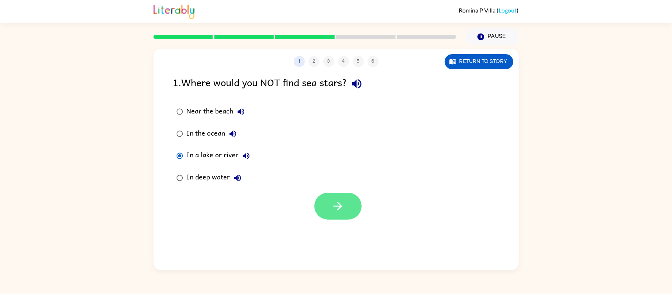
click at [344, 208] on icon "button" at bounding box center [337, 206] width 13 height 13
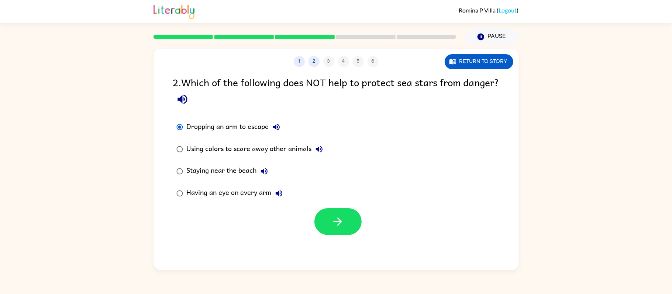
click at [193, 142] on label "Using colors to scare away other animals" at bounding box center [249, 149] width 161 height 22
click at [322, 222] on button "button" at bounding box center [337, 221] width 47 height 27
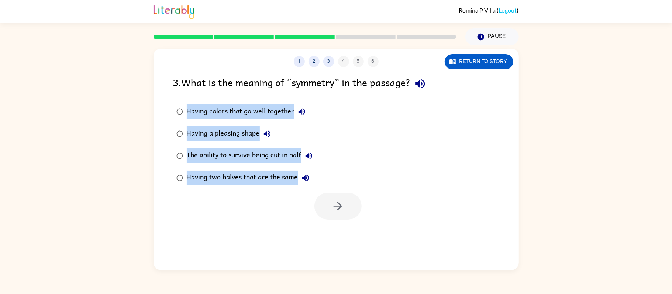
drag, startPoint x: 169, startPoint y: 103, endPoint x: 256, endPoint y: 184, distance: 119.3
click at [256, 185] on div "Having colors that go well together Having a pleasing shape The ability to surv…" at bounding box center [249, 145] width 153 height 89
click at [396, 141] on div "Having colors that go well together Having a pleasing shape The ability to surv…" at bounding box center [346, 145] width 346 height 89
click at [187, 172] on div "Having two halves that are the same" at bounding box center [250, 178] width 126 height 15
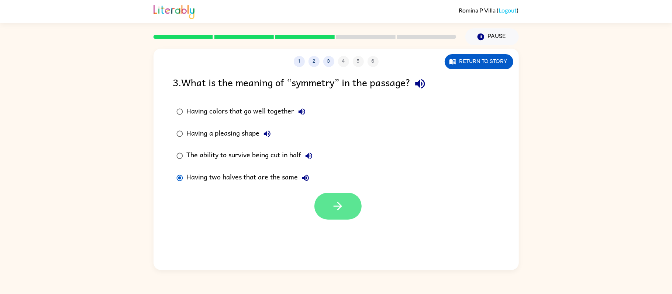
click at [342, 197] on button "button" at bounding box center [337, 206] width 47 height 27
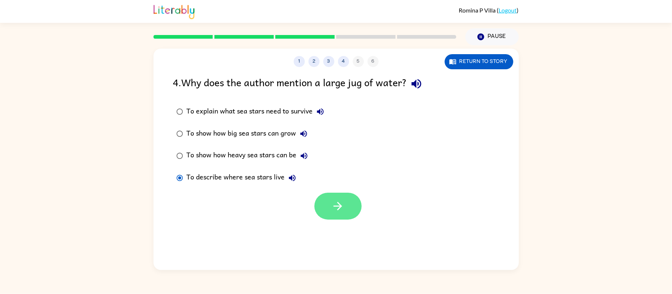
click at [327, 219] on button "button" at bounding box center [337, 206] width 47 height 27
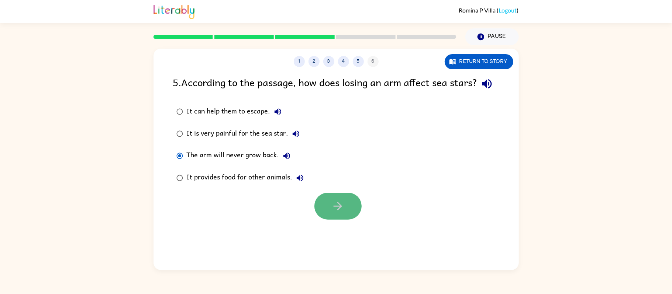
click at [345, 217] on button "button" at bounding box center [337, 206] width 47 height 27
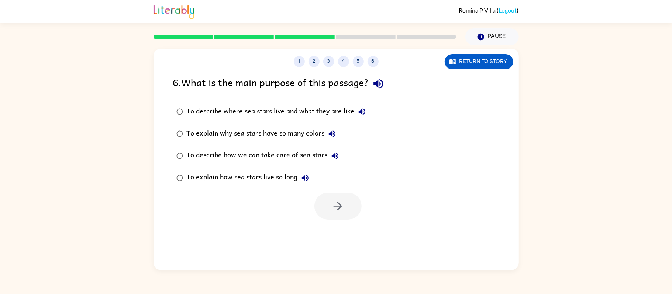
click at [199, 110] on div "To describe where sea stars live and what they are like" at bounding box center [278, 111] width 183 height 15
click at [321, 210] on button "button" at bounding box center [337, 206] width 47 height 27
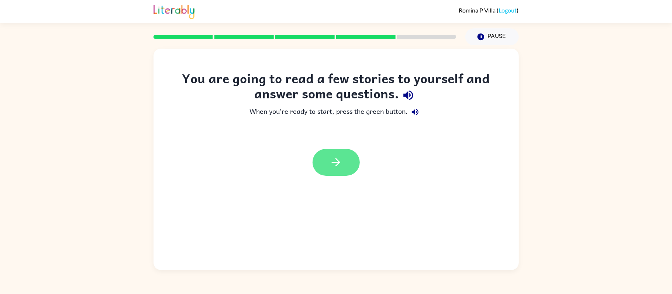
click at [339, 164] on icon "button" at bounding box center [335, 162] width 13 height 13
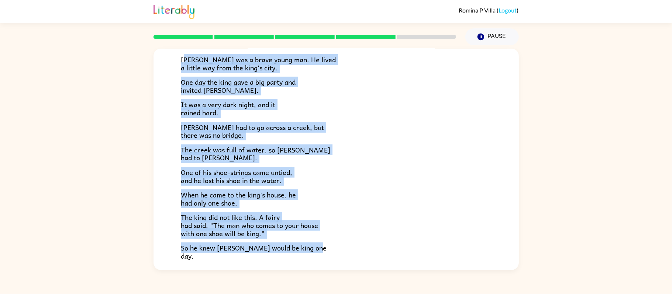
scroll to position [115, 0]
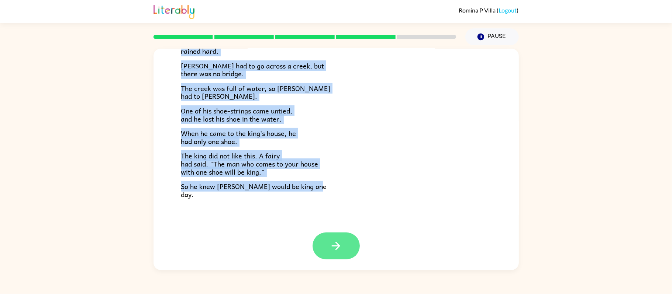
drag, startPoint x: 184, startPoint y: 112, endPoint x: 320, endPoint y: 248, distance: 192.0
click at [320, 248] on div "The Story of Jason Jason was a brave young man. He lived a little way from the …" at bounding box center [335, 160] width 365 height 222
copy div "ason was a brave young man. He lived a little way from the king's city. One day…"
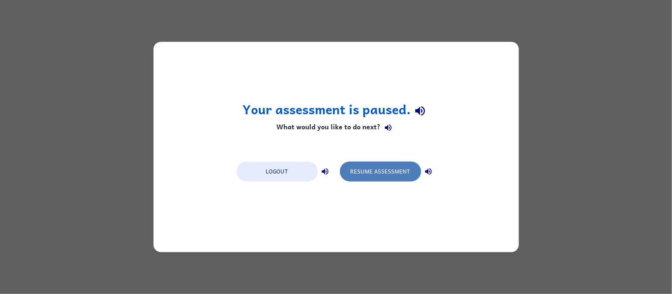
click at [392, 168] on button "Resume Assessment" at bounding box center [380, 172] width 81 height 20
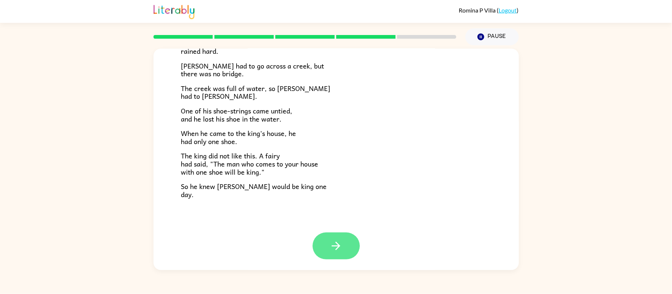
click at [328, 248] on button "button" at bounding box center [336, 246] width 47 height 27
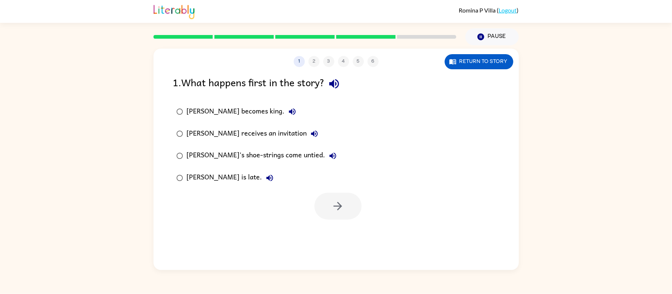
scroll to position [0, 0]
click at [336, 214] on button "button" at bounding box center [337, 206] width 47 height 27
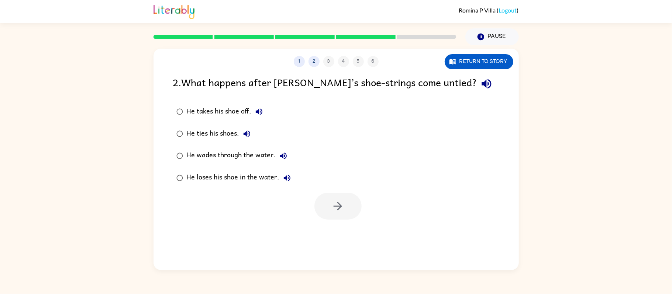
click at [208, 182] on div "He loses his shoe in the water." at bounding box center [241, 178] width 108 height 15
click at [360, 200] on button "button" at bounding box center [337, 206] width 47 height 27
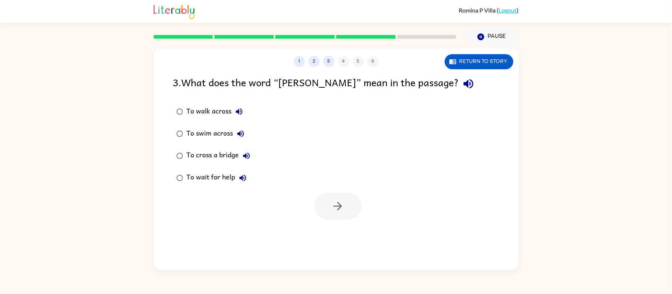
click at [193, 101] on label "To walk across" at bounding box center [213, 112] width 89 height 22
click at [341, 199] on button "button" at bounding box center [337, 206] width 47 height 27
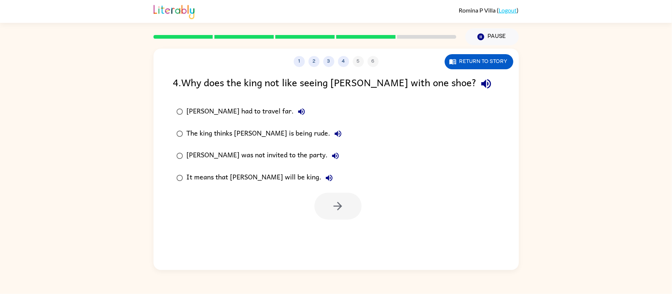
click at [213, 110] on div "Jason had to travel far." at bounding box center [248, 111] width 122 height 15
click at [347, 222] on div "1 2 3 4 5 6 Return to story 4 . Why does the king not like seeing Jason with on…" at bounding box center [335, 160] width 365 height 222
click at [338, 217] on button "button" at bounding box center [337, 206] width 47 height 27
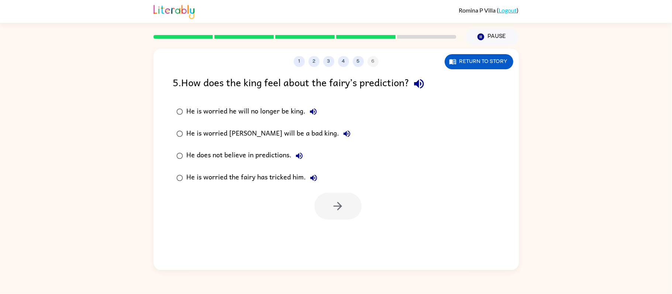
click at [206, 108] on div "He is worried he will no longer be king." at bounding box center [254, 111] width 134 height 15
click at [208, 137] on div "He is worried Jason will be a bad king." at bounding box center [271, 134] width 168 height 15
click at [333, 208] on icon "button" at bounding box center [337, 206] width 13 height 13
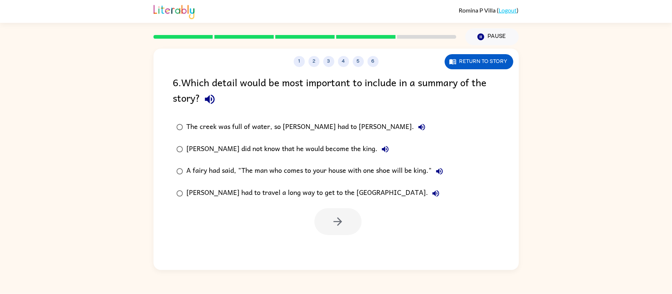
click at [293, 170] on div "A fairy had said, "The man who comes to your house with one shoe will be king."" at bounding box center [317, 171] width 260 height 15
click at [333, 218] on icon "button" at bounding box center [337, 221] width 13 height 13
